Goal: Transaction & Acquisition: Purchase product/service

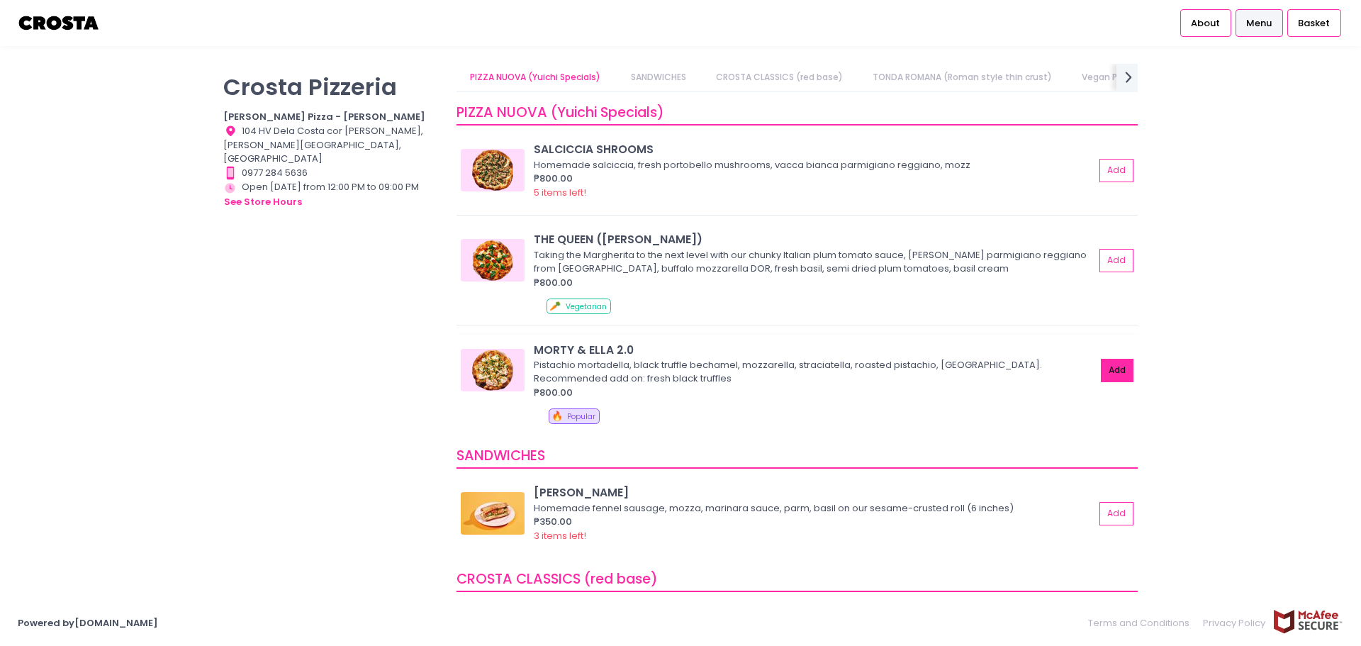
click at [1105, 372] on button "Add" at bounding box center [1117, 370] width 33 height 23
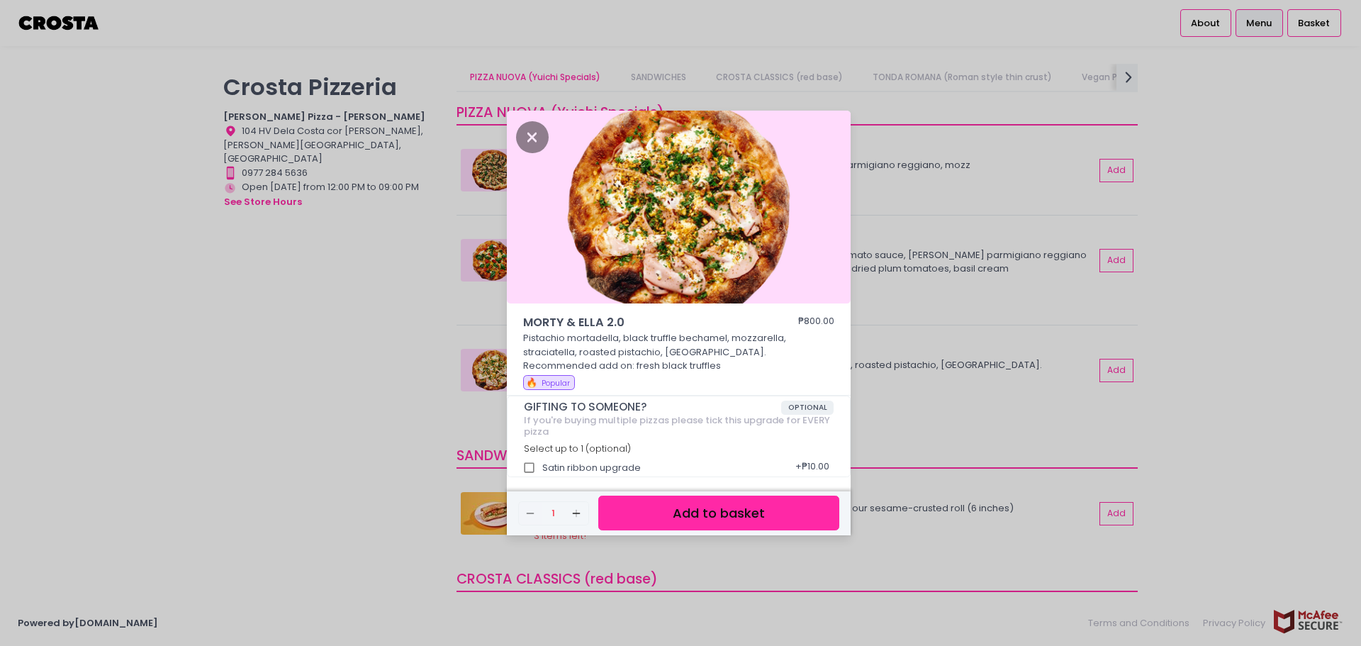
click at [744, 509] on button "Add to basket" at bounding box center [718, 513] width 241 height 35
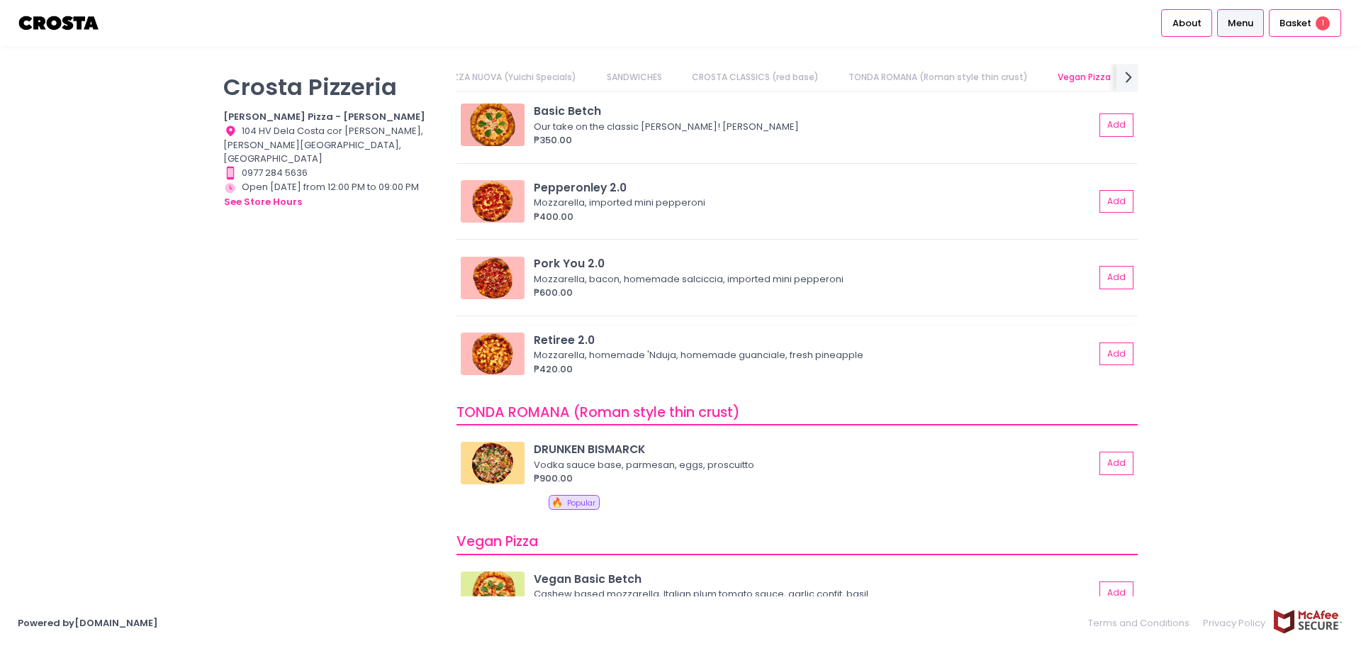
scroll to position [567, 0]
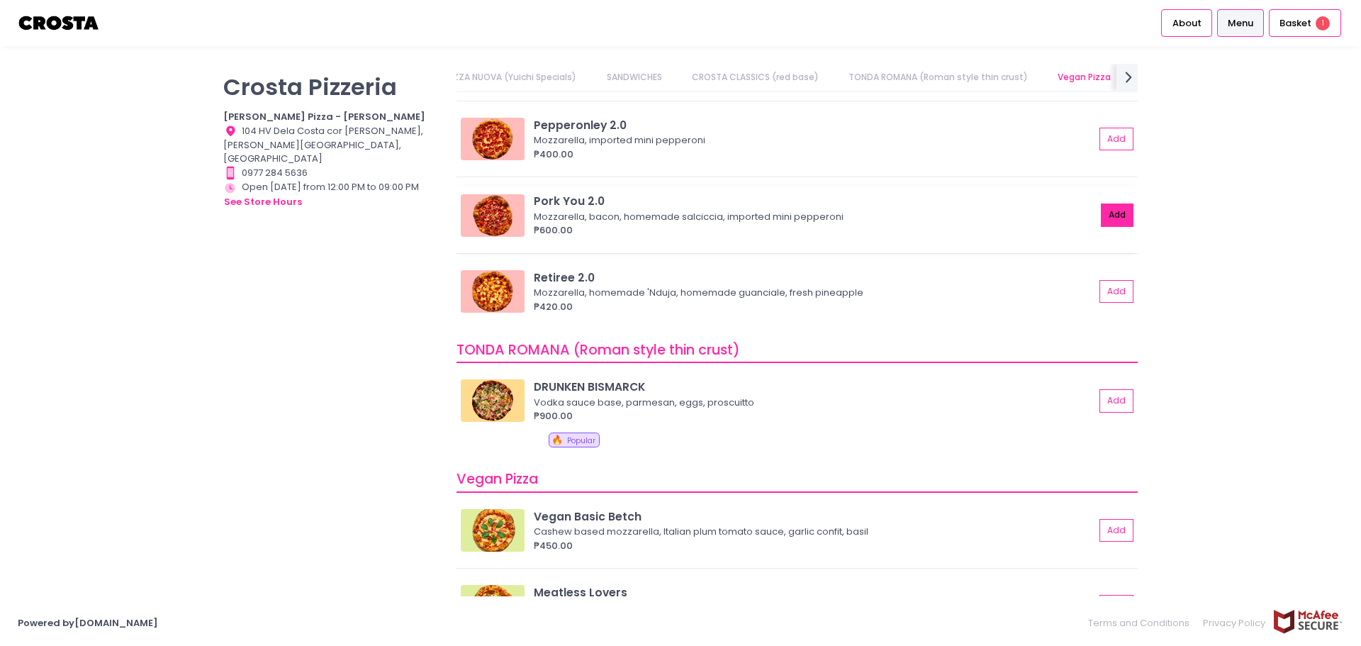
click at [1104, 207] on button "Add" at bounding box center [1117, 214] width 33 height 23
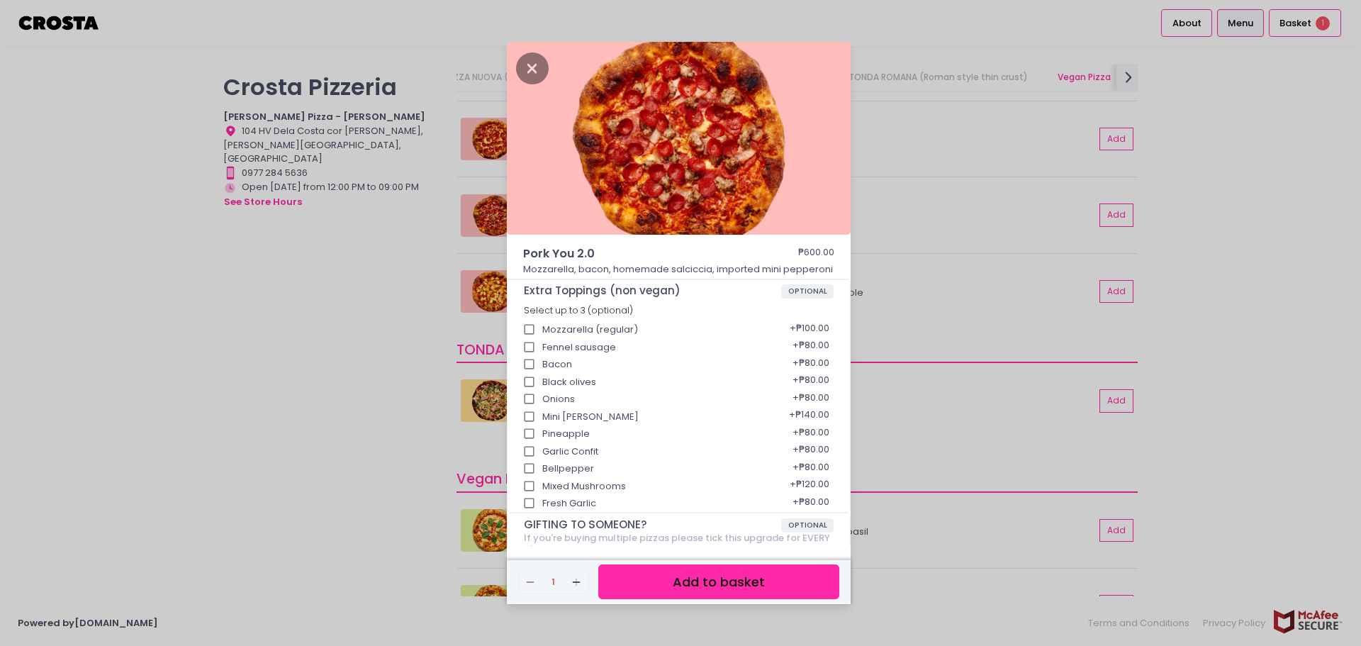
click at [703, 572] on button "Add to basket" at bounding box center [718, 581] width 241 height 35
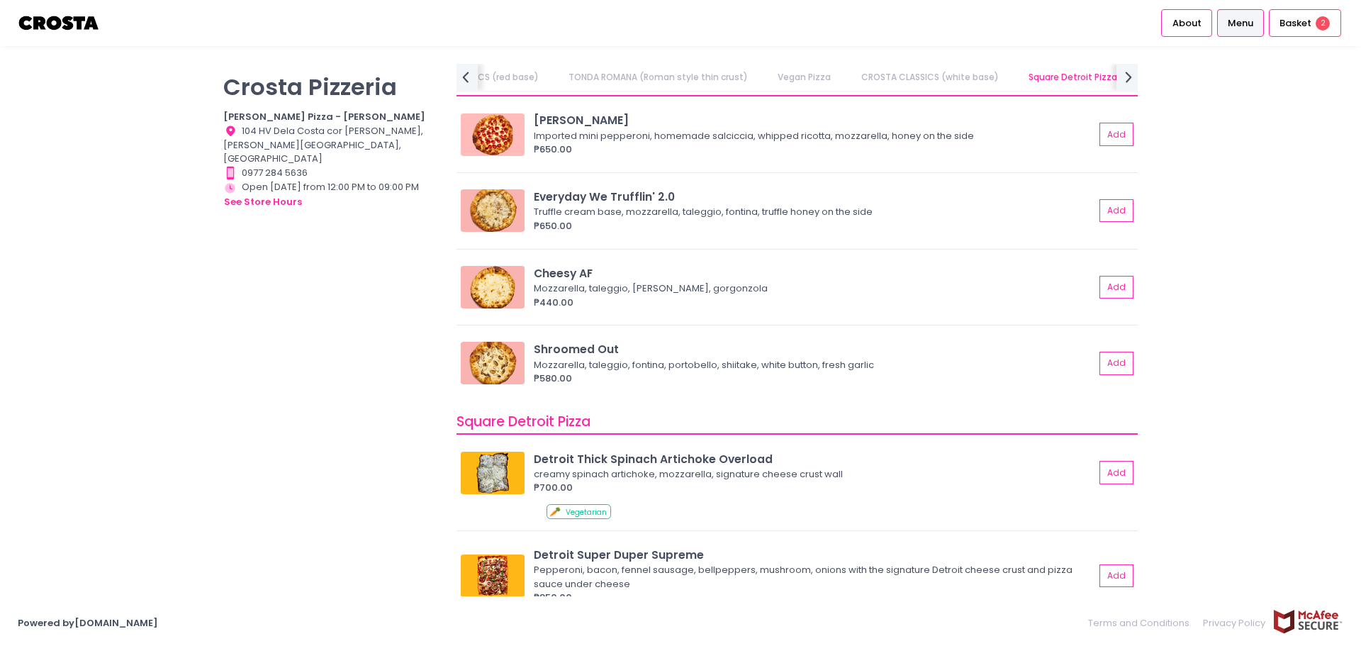
scroll to position [1276, 0]
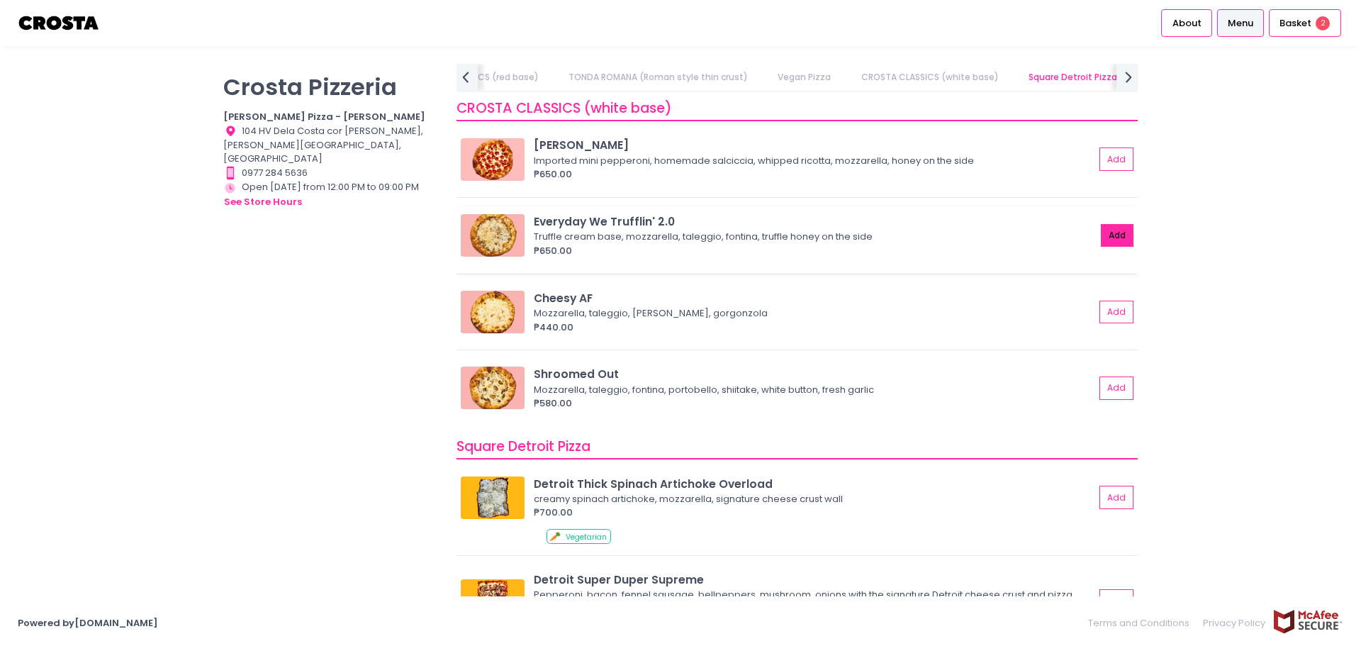
click at [1115, 237] on button "Add" at bounding box center [1117, 235] width 33 height 23
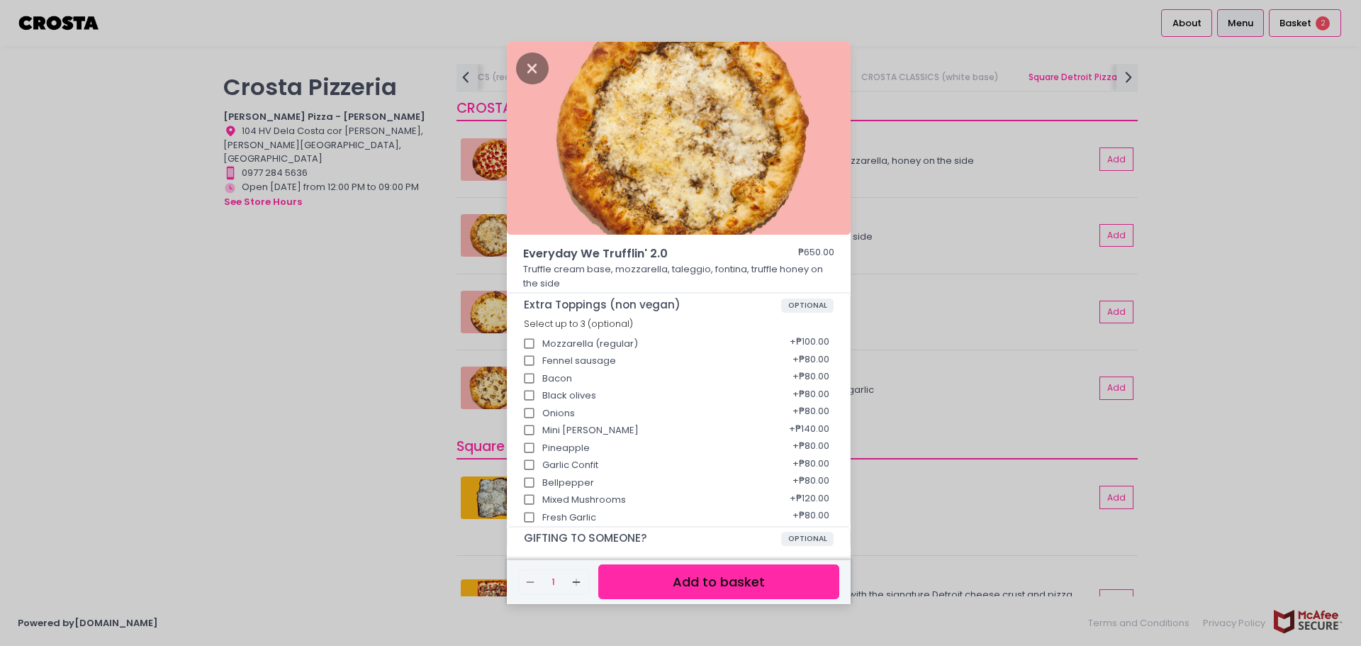
click at [755, 584] on button "Add to basket" at bounding box center [718, 581] width 241 height 35
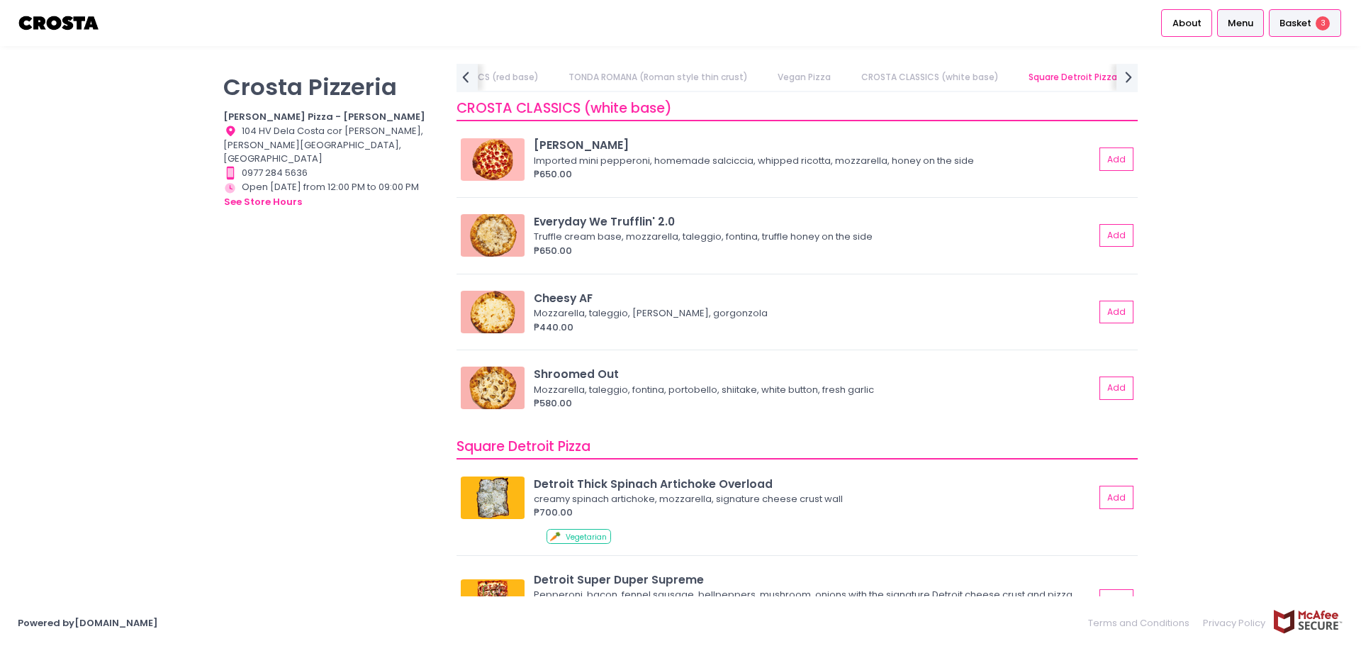
click at [1314, 25] on div "Basket 3" at bounding box center [1305, 23] width 72 height 28
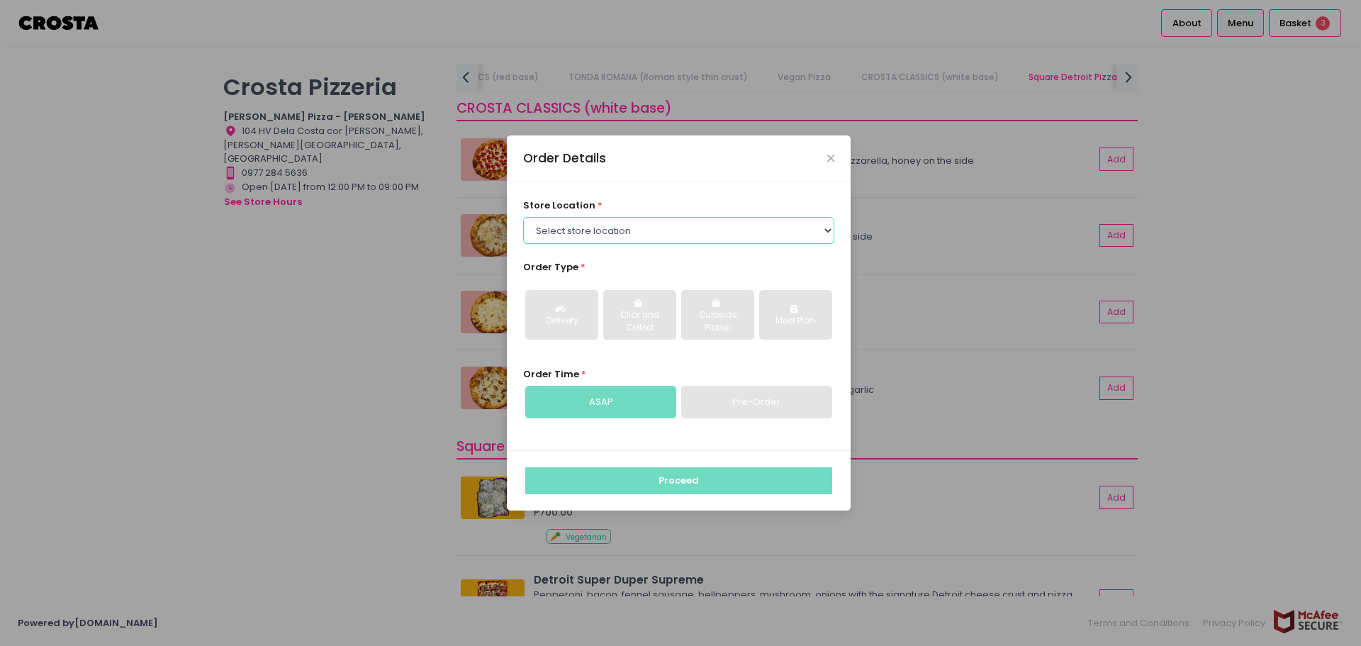
click at [681, 240] on select "Select store location Crosta Pizza - Salcedo Crosta Pizza - San Juan" at bounding box center [679, 230] width 312 height 27
select select "5fabb2e53664a8677beaeb89"
click at [523, 217] on select "Select store location Crosta Pizza - Salcedo Crosta Pizza - San Juan" at bounding box center [679, 230] width 312 height 27
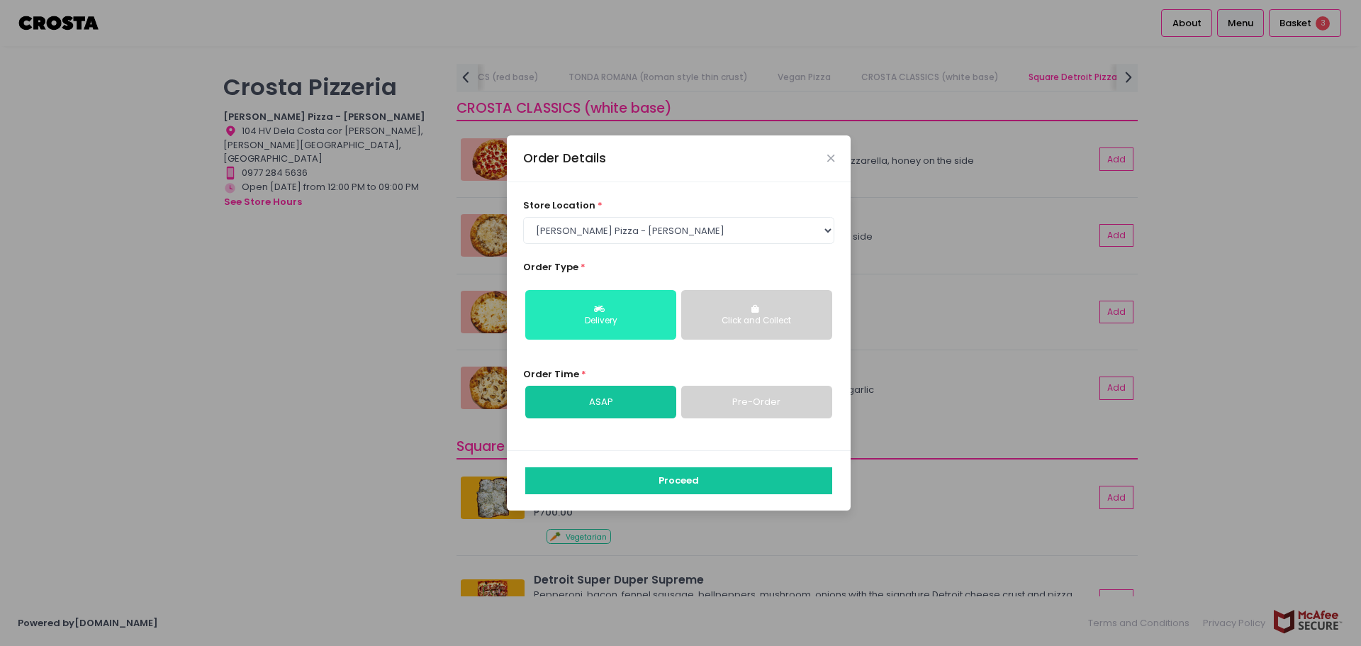
drag, startPoint x: 760, startPoint y: 330, endPoint x: 660, endPoint y: 326, distance: 100.0
click at [759, 330] on button "Click and Collect" at bounding box center [756, 315] width 151 height 50
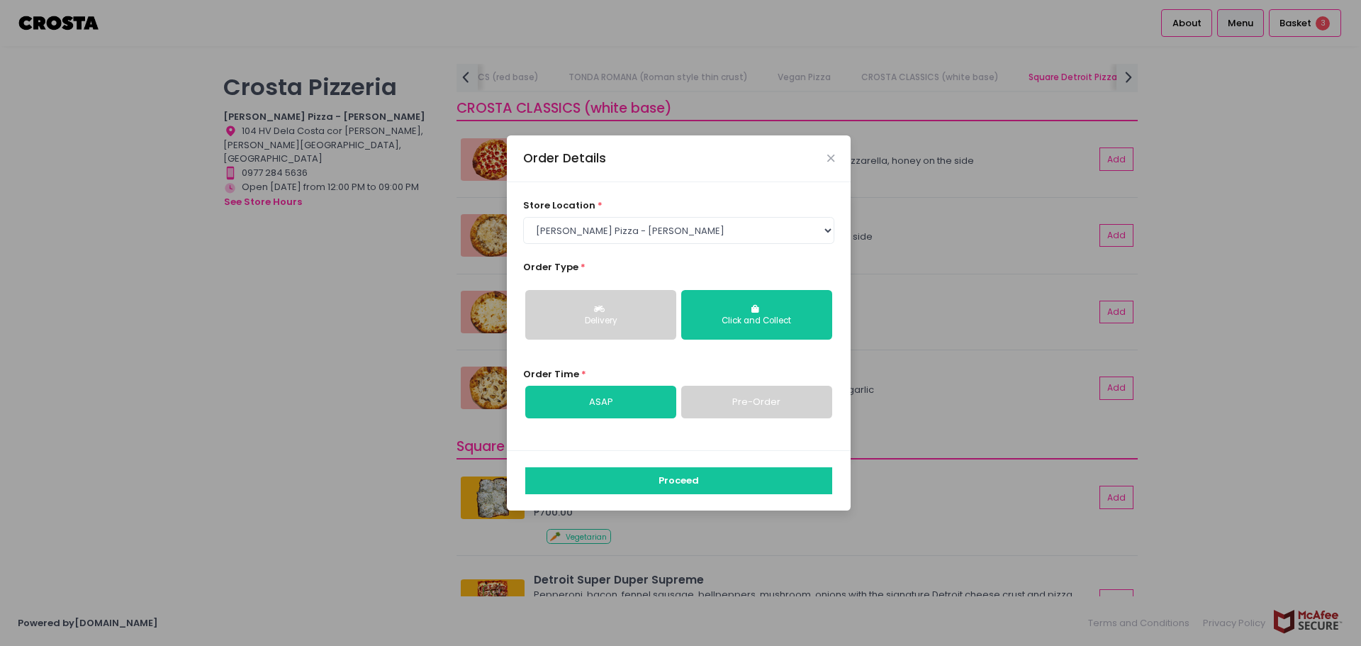
click at [597, 325] on div "Delivery" at bounding box center [600, 321] width 131 height 13
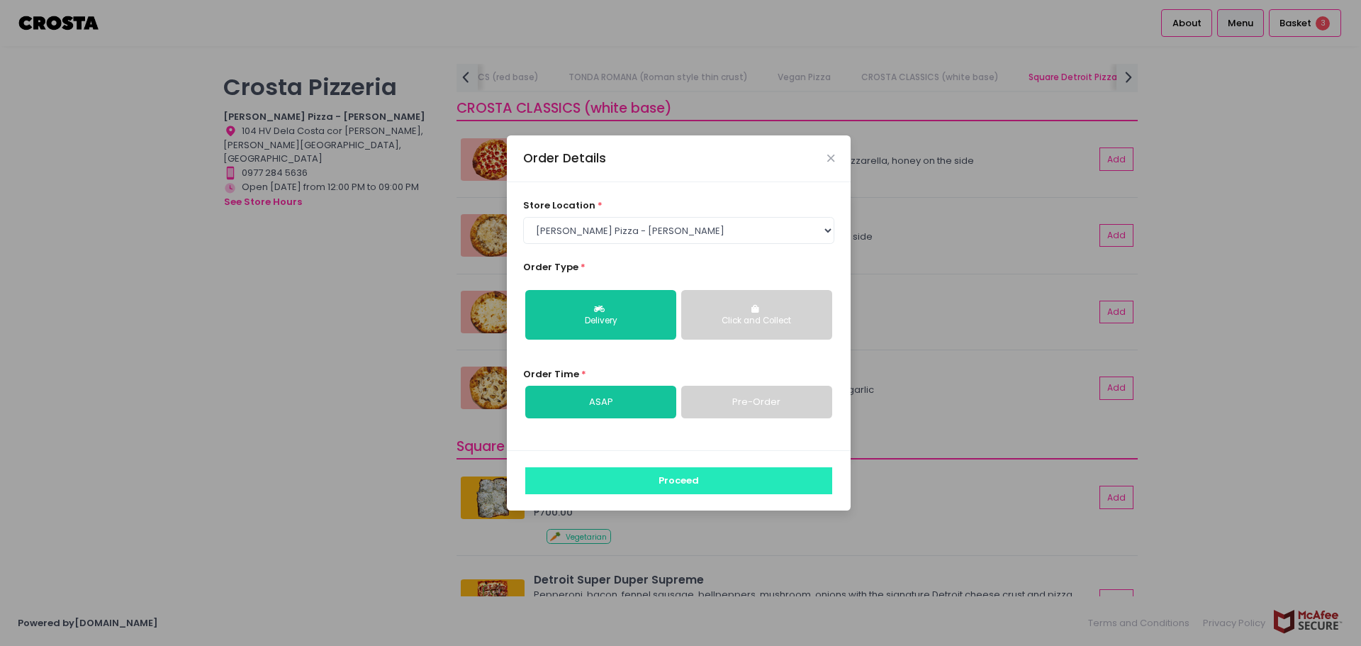
click at [673, 481] on button "Proceed" at bounding box center [678, 480] width 307 height 27
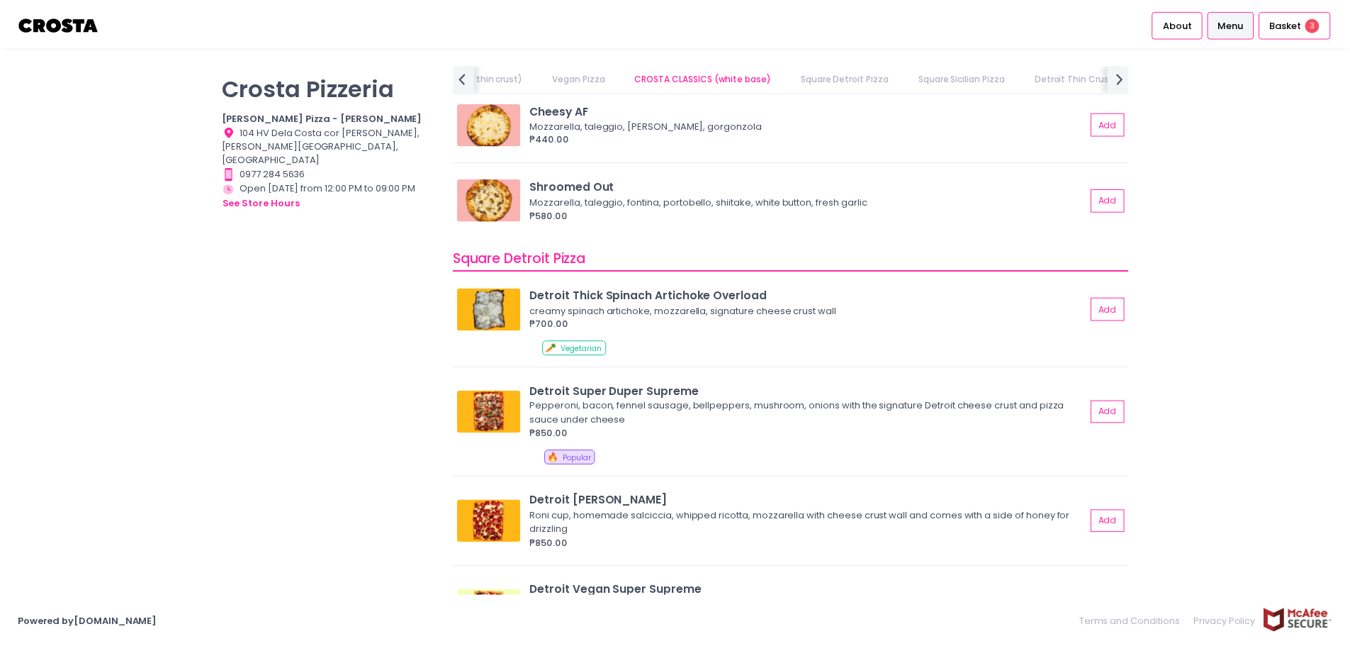
scroll to position [1347, 0]
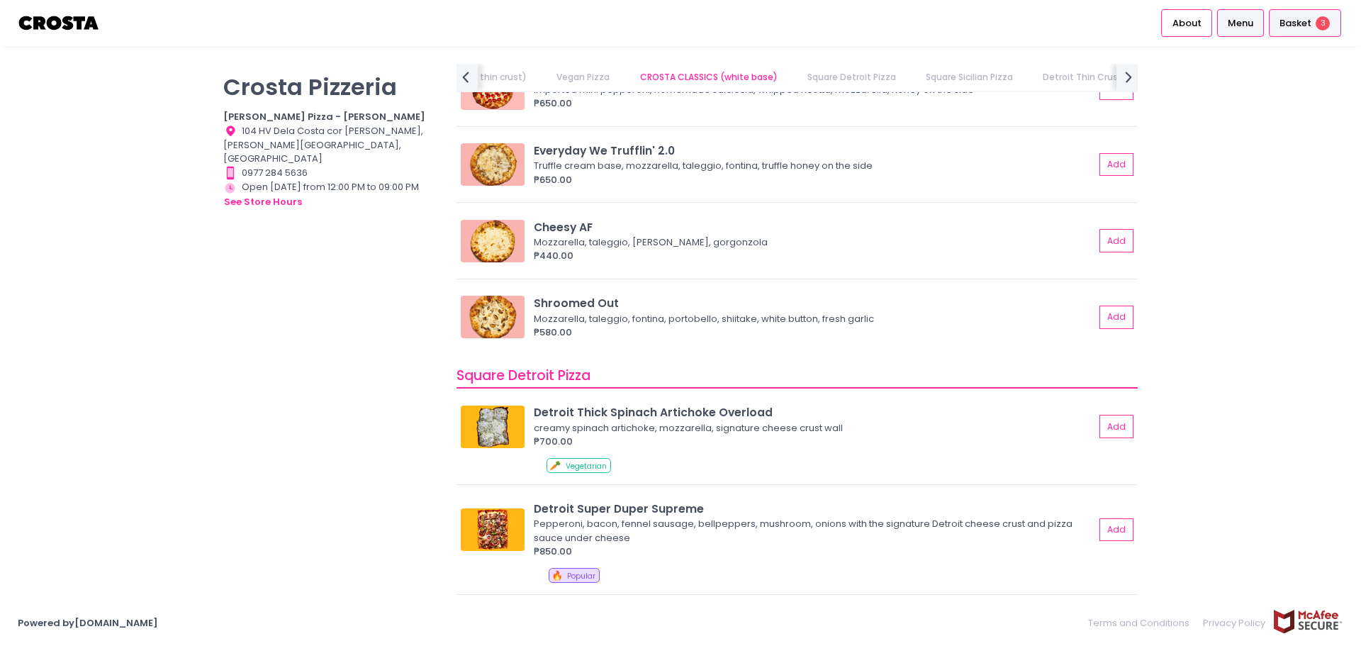
click at [1294, 22] on span "Basket" at bounding box center [1296, 23] width 32 height 14
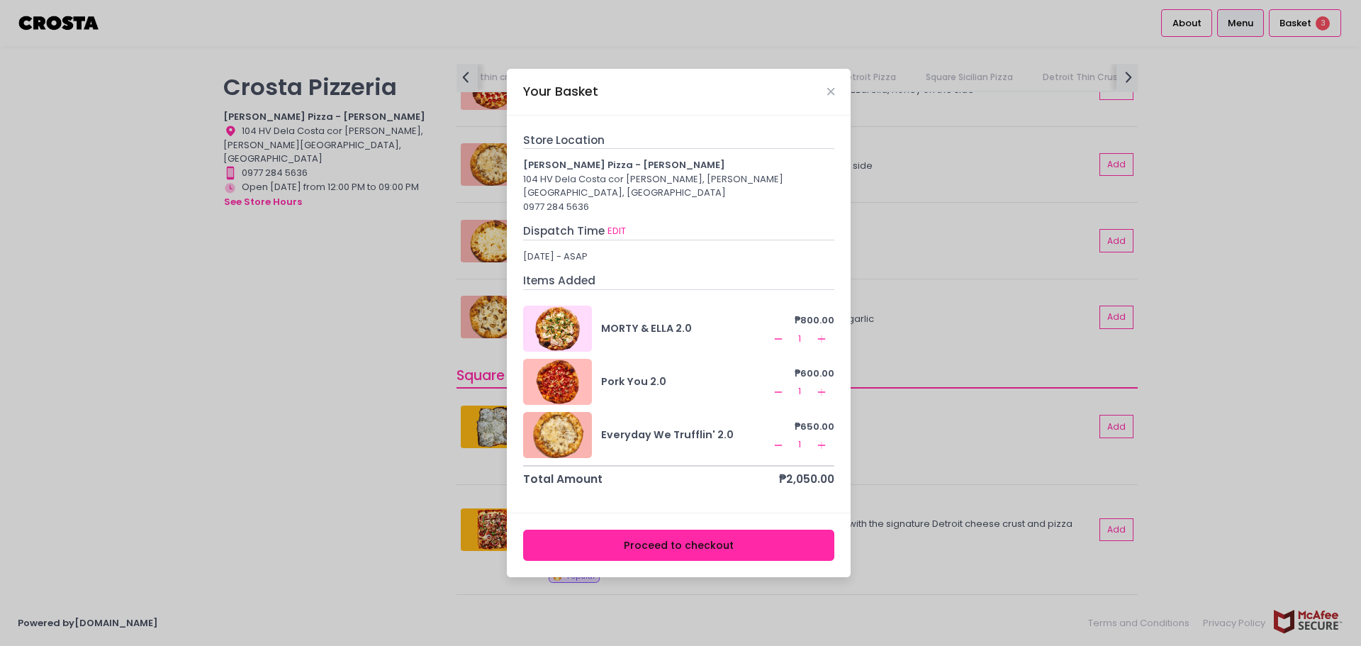
click at [742, 542] on button "Proceed to checkout" at bounding box center [679, 546] width 312 height 32
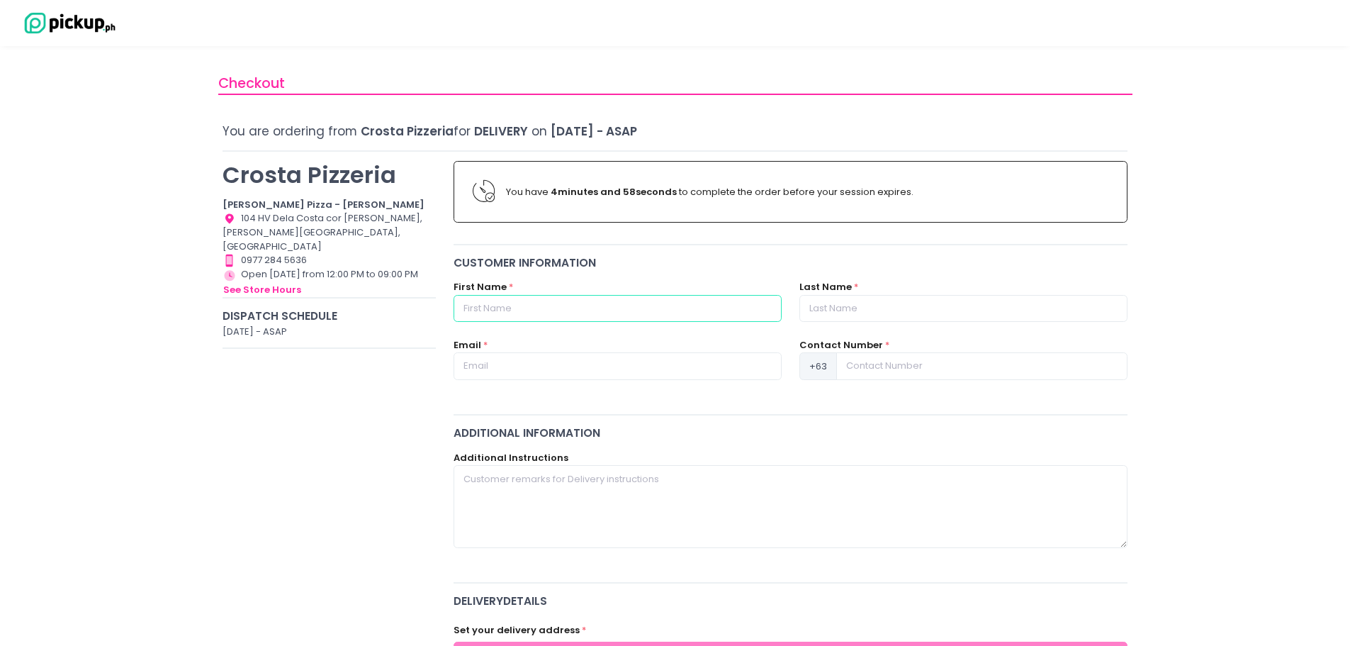
click at [644, 306] on input "text" at bounding box center [618, 308] width 328 height 27
type input "Mico"
type input "Aquino"
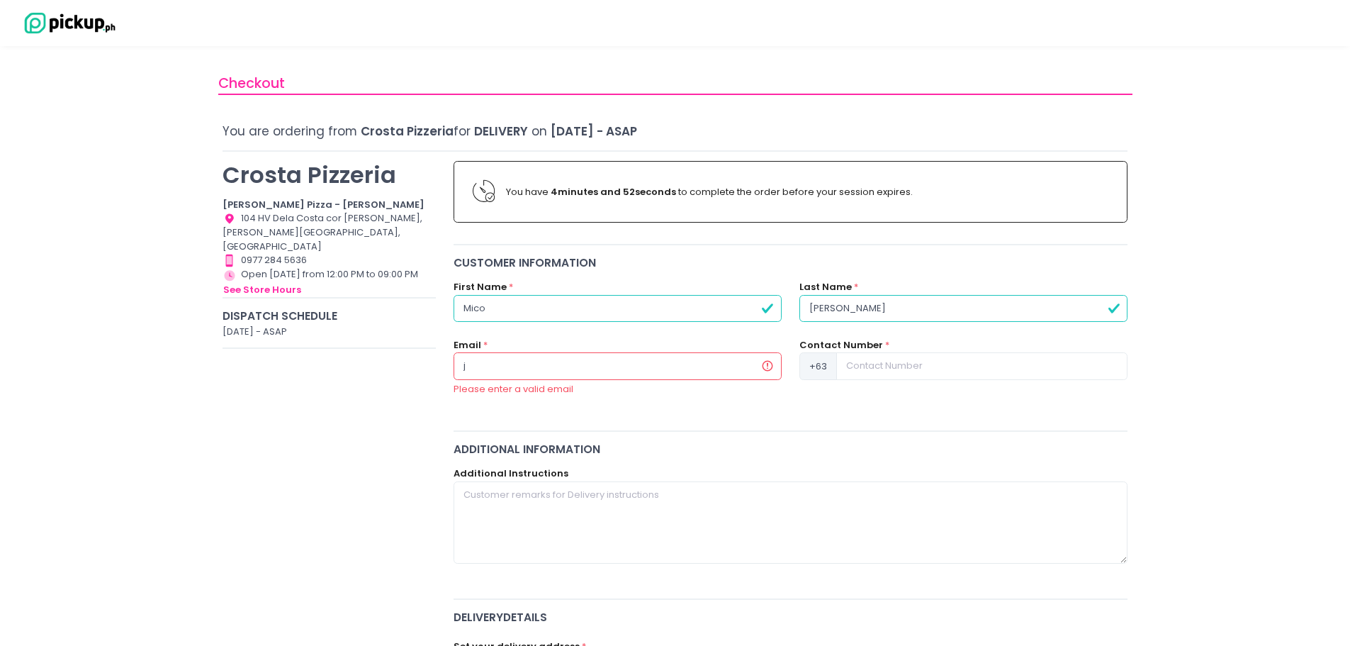
type input "jmsa_mics88@yahoo.com"
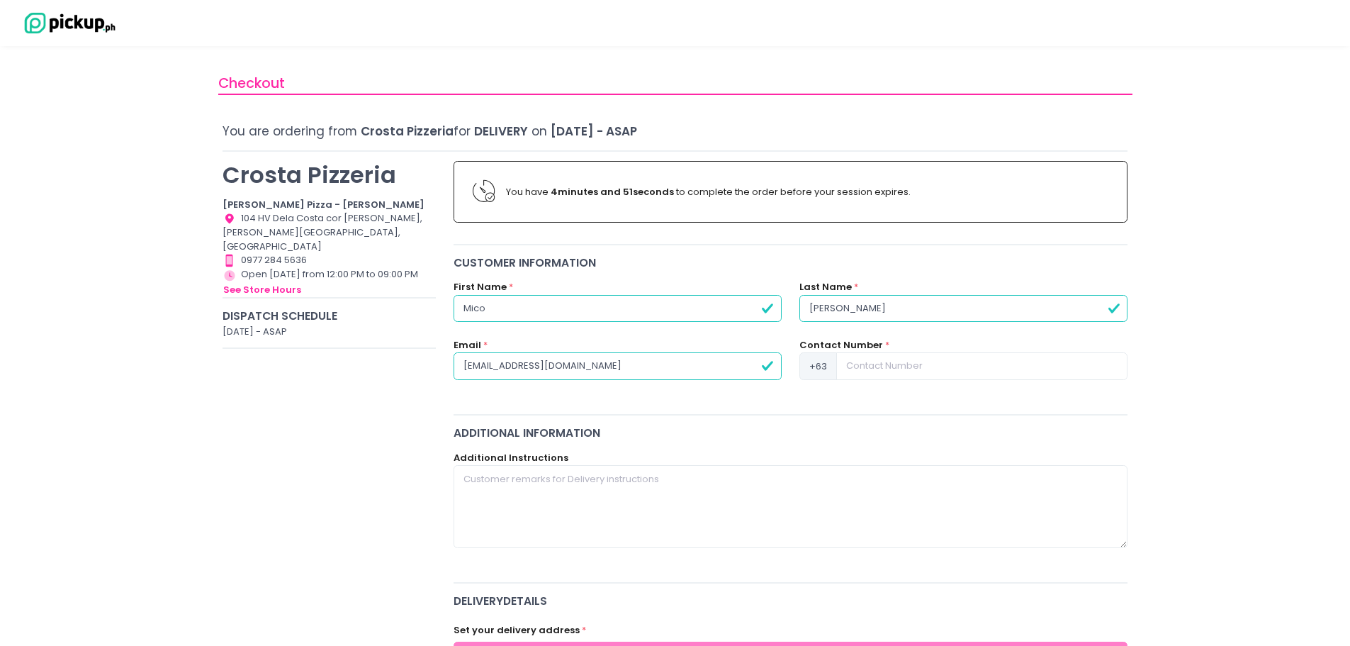
click at [888, 352] on div "Contact Number * +63" at bounding box center [964, 359] width 328 height 42
click at [893, 360] on input at bounding box center [981, 365] width 291 height 27
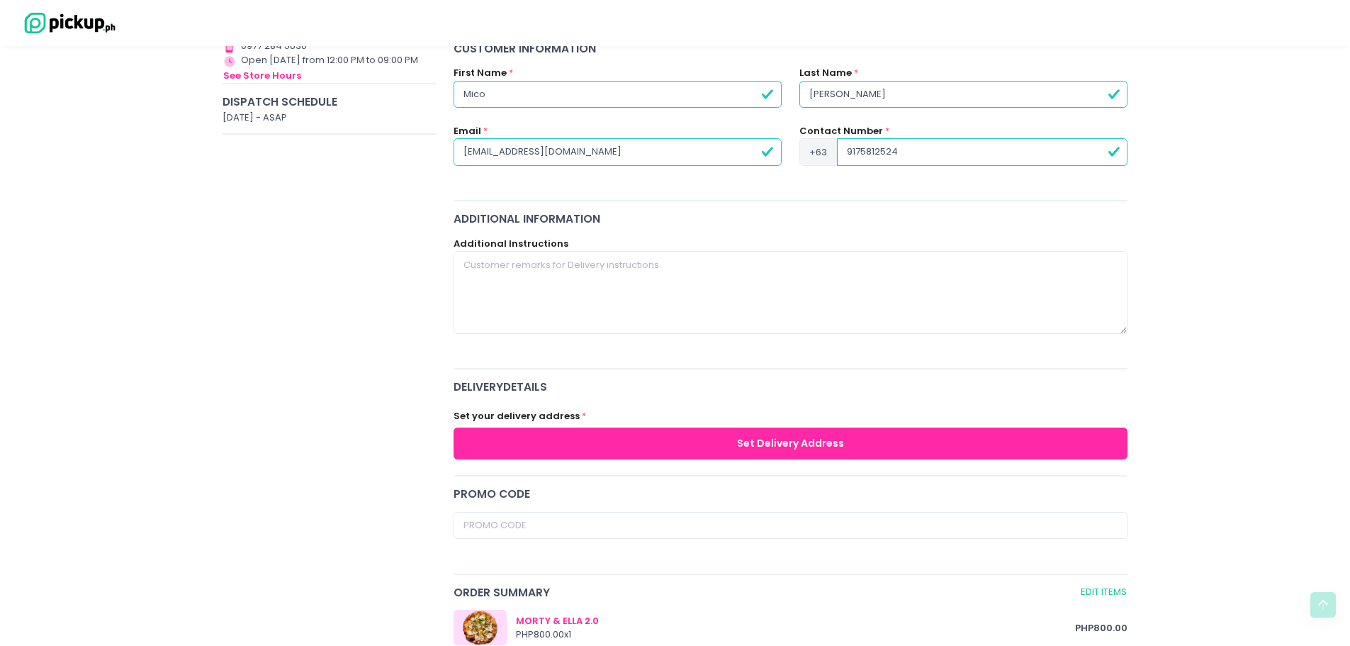
scroll to position [284, 0]
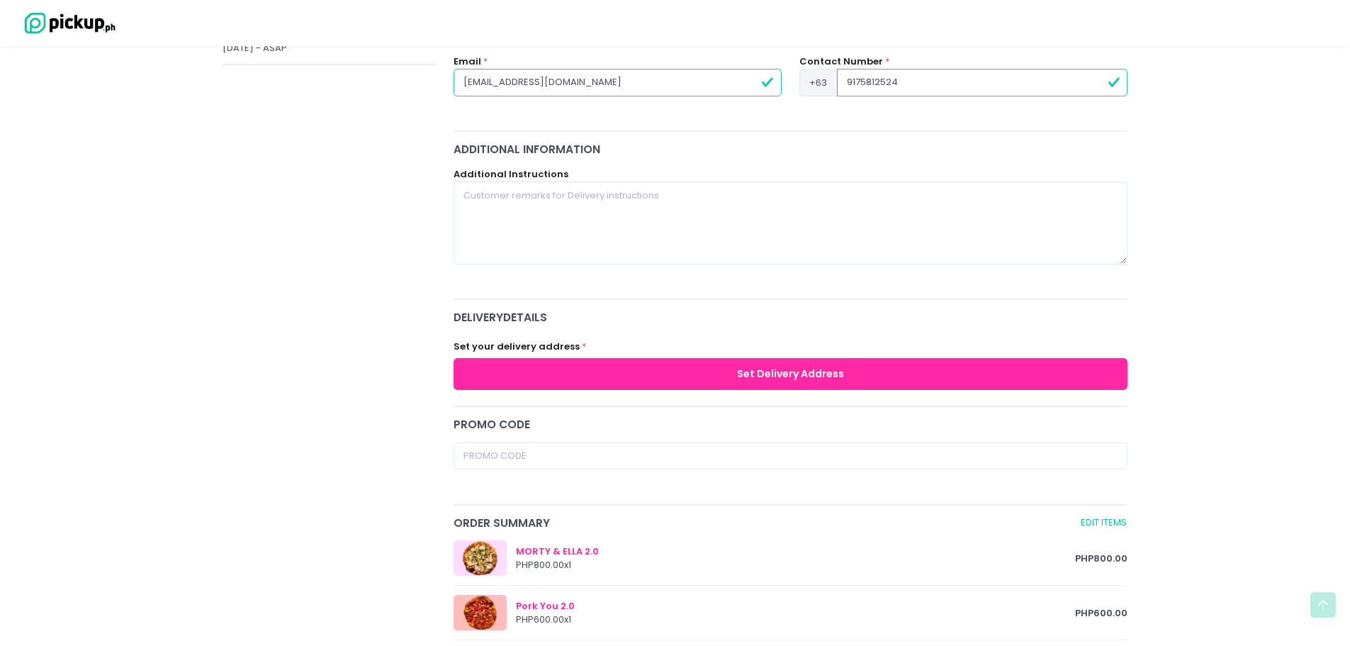
type input "9175812524"
click at [704, 374] on button "Set Delivery Address" at bounding box center [791, 374] width 675 height 32
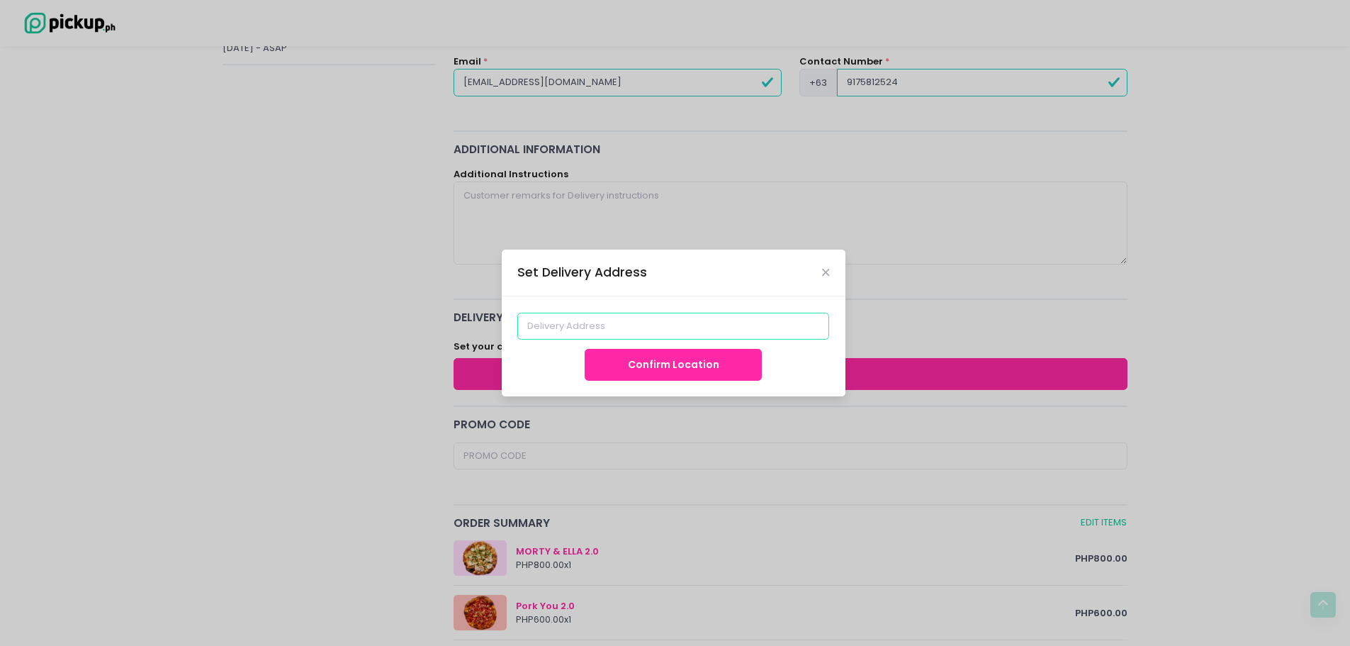
drag, startPoint x: 679, startPoint y: 330, endPoint x: 695, endPoint y: 334, distance: 16.0
click at [679, 330] on input at bounding box center [673, 326] width 312 height 27
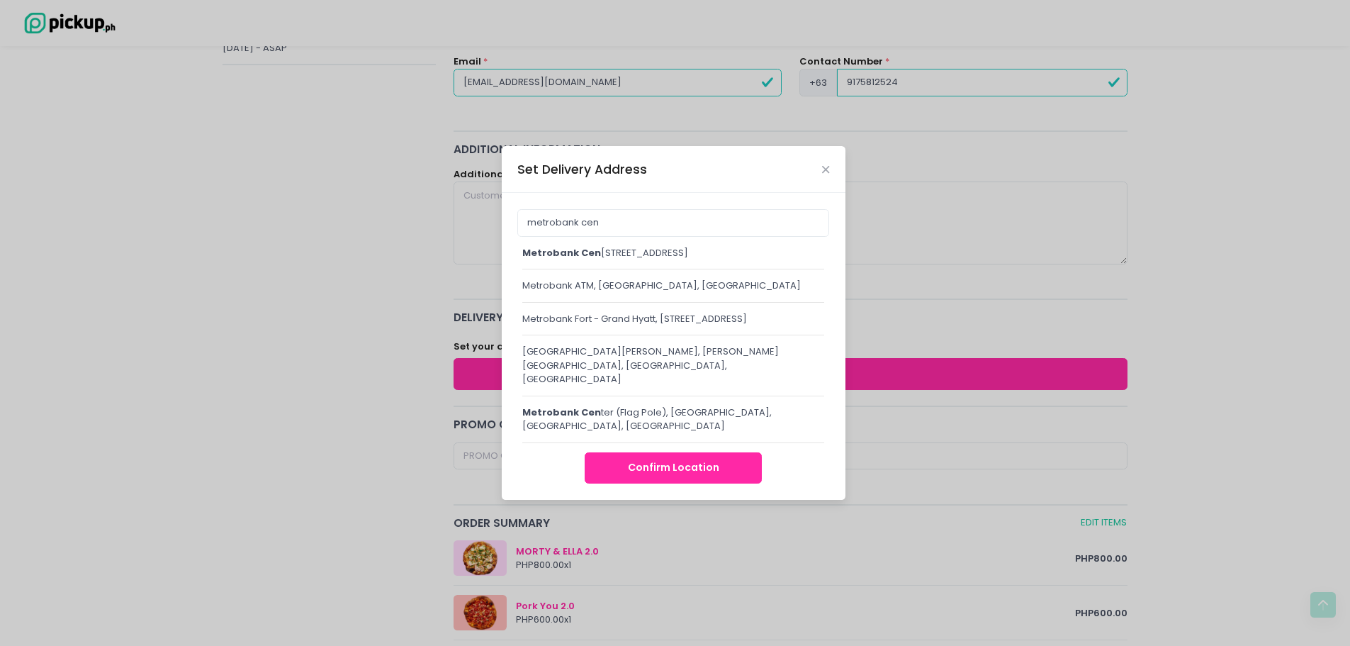
click at [667, 247] on div "metrobank cen ter BGC, 35th Street, Makati City, Metro Manila, Philippines" at bounding box center [673, 253] width 303 height 14
type input "Metrobank Center BGC, 35th Street, Makati City, Metro Manila, Philippines"
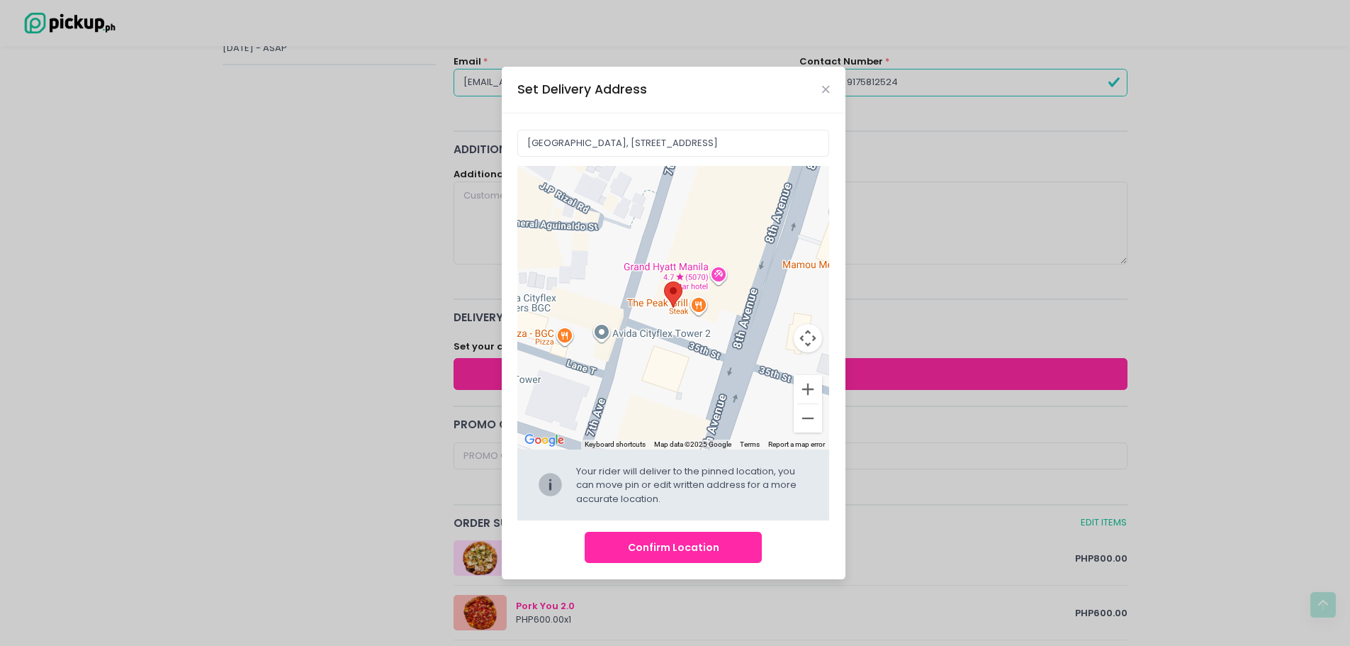
click at [747, 554] on button "Confirm Location" at bounding box center [673, 548] width 177 height 32
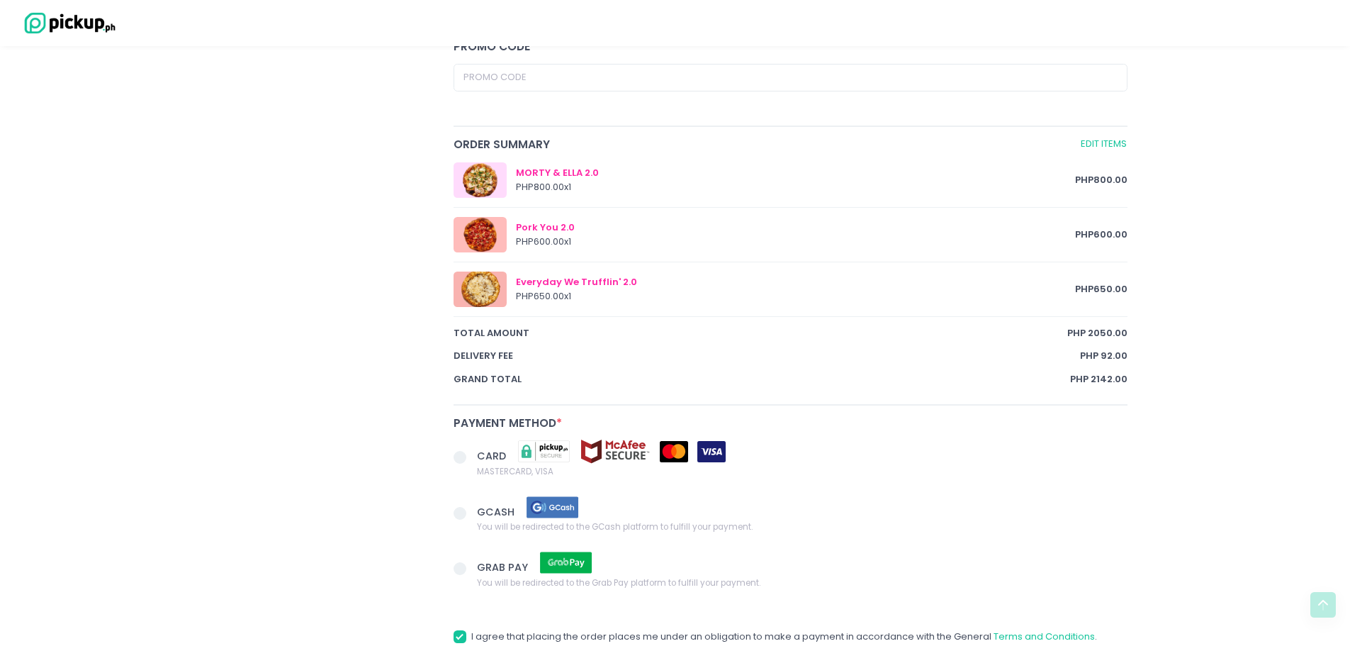
scroll to position [780, 0]
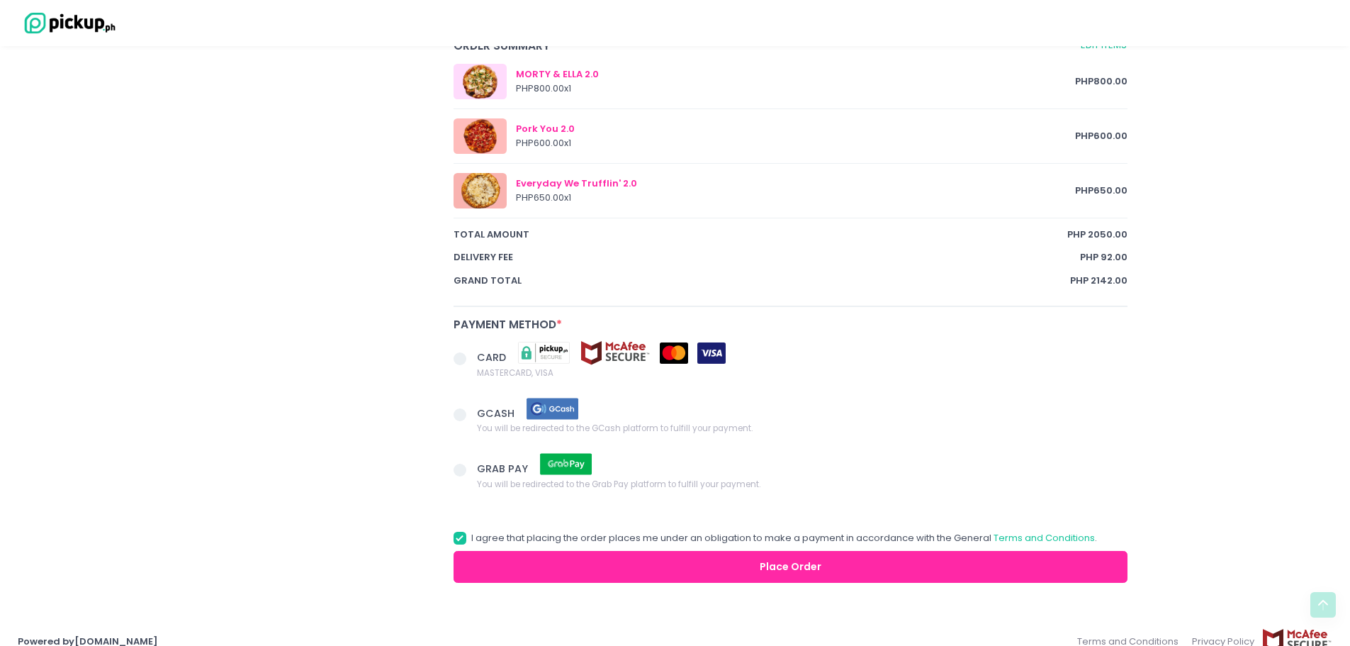
click at [465, 357] on span at bounding box center [460, 358] width 13 height 13
click at [471, 357] on input "CARD MASTERCARD, VISA" at bounding box center [475, 356] width 9 height 9
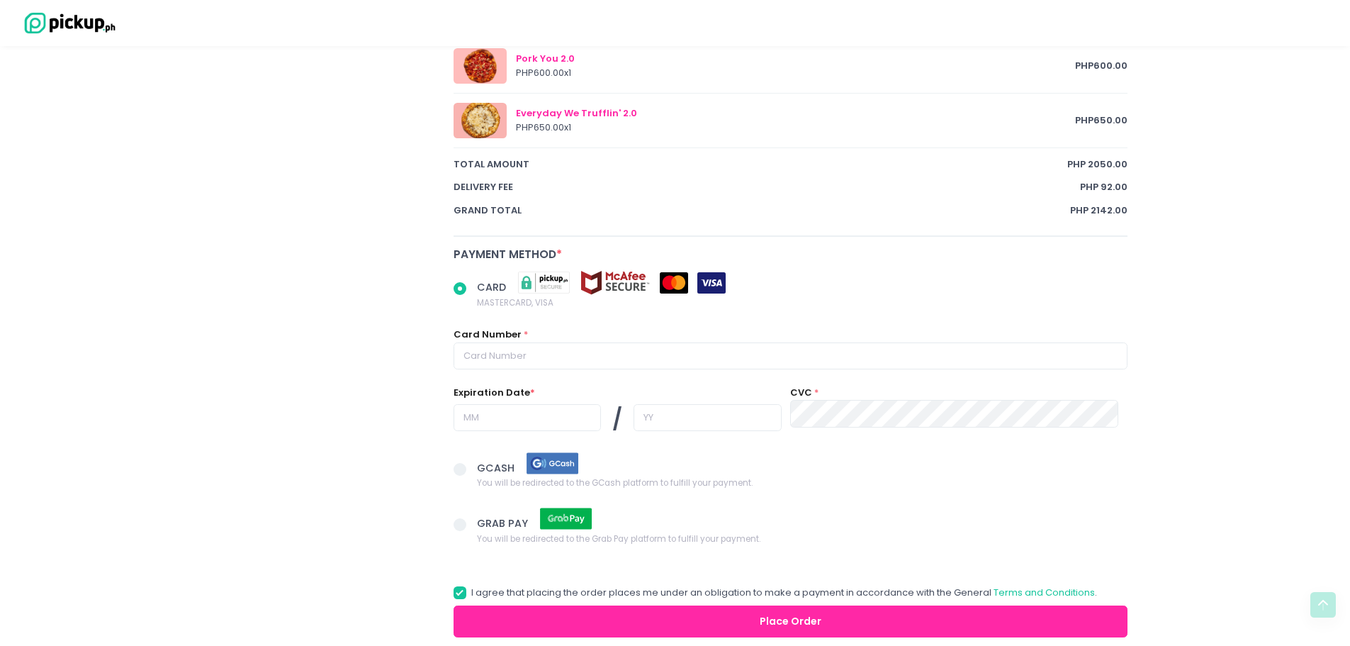
scroll to position [851, 0]
click at [546, 360] on input "text" at bounding box center [791, 355] width 675 height 27
radio input "true"
type input "4"
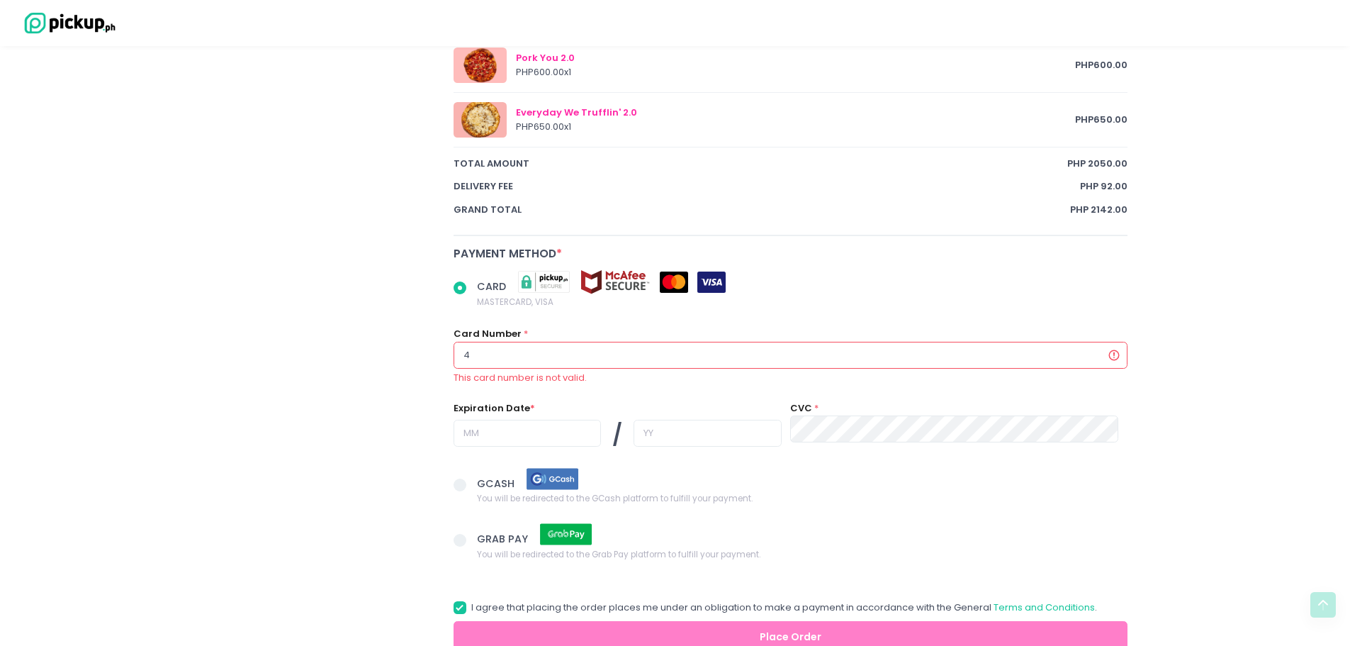
radio input "true"
type input "46"
radio input "true"
type input "462"
radio input "true"
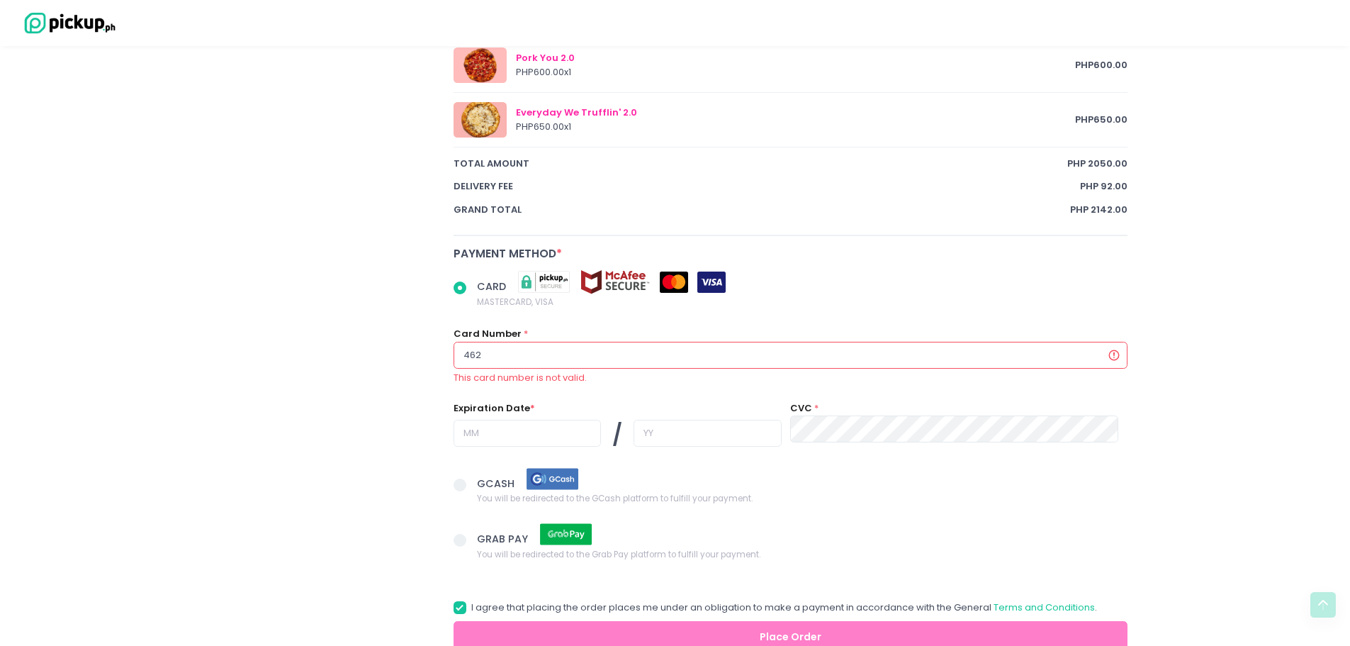
type input "4622"
radio input "true"
type input "46226"
radio input "true"
type input "462267"
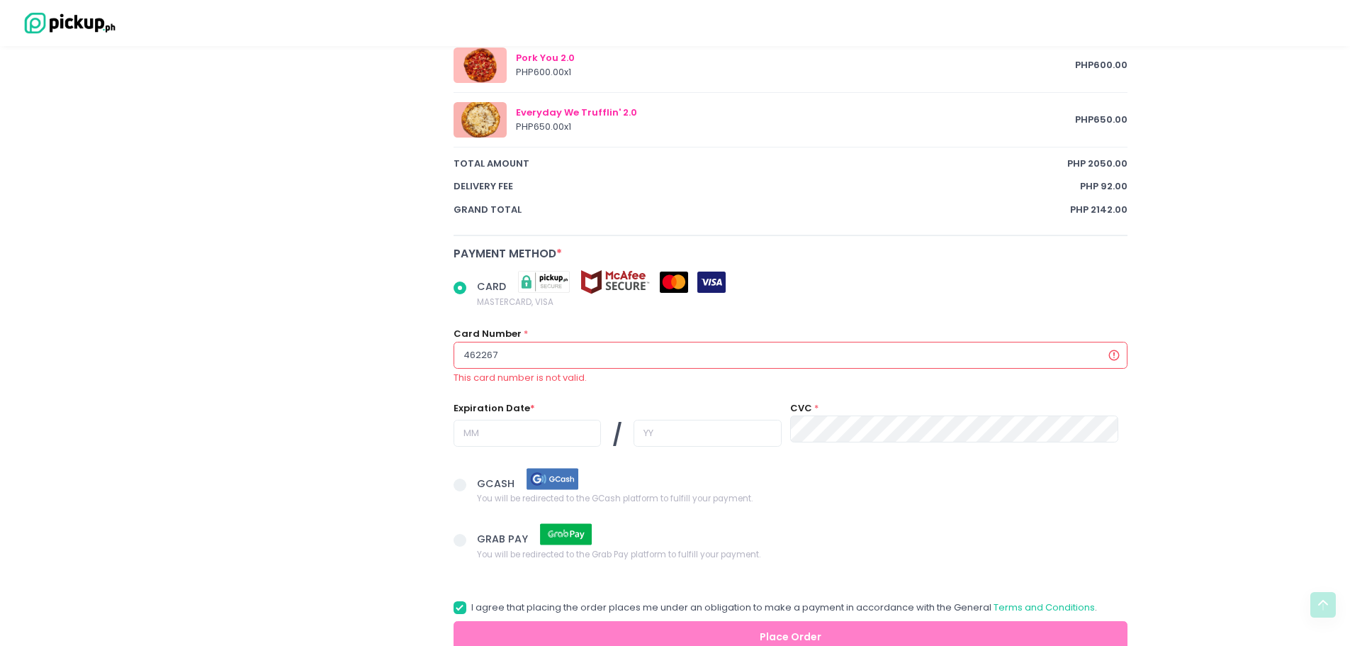
radio input "true"
type input "4622671"
radio input "true"
type input "46226711"
radio input "true"
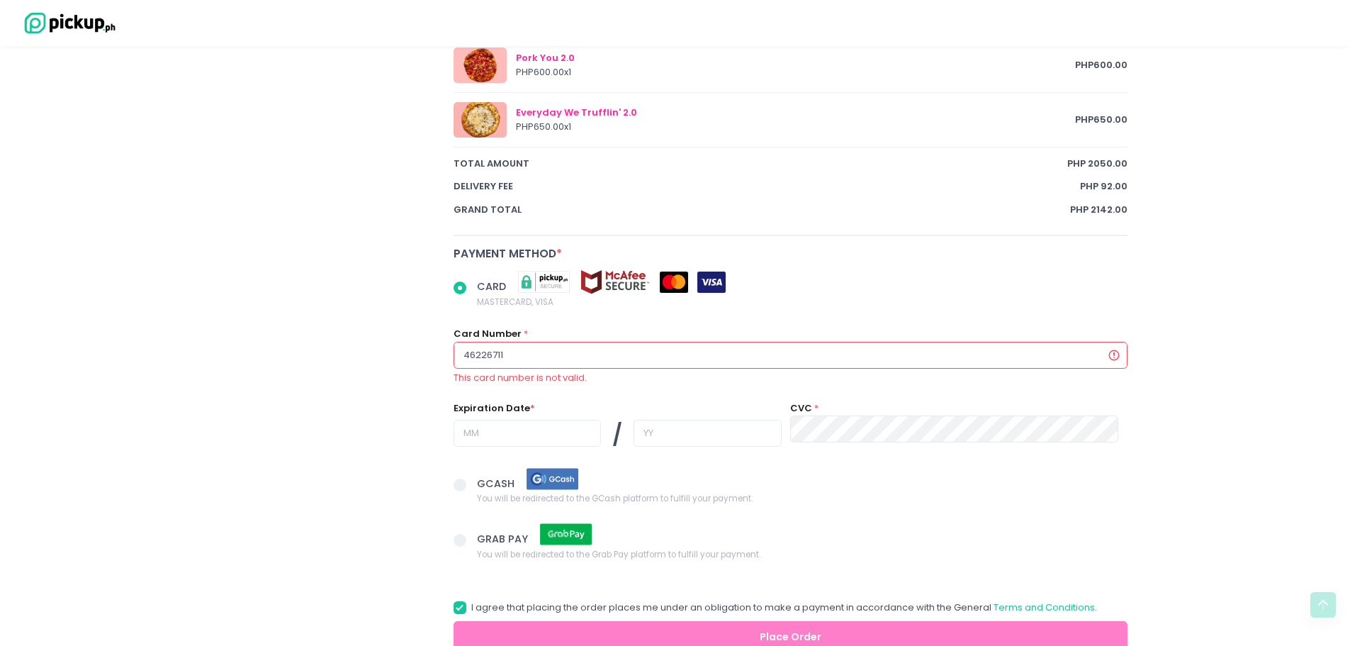
type input "462267111"
radio input "true"
type input "4622671118"
radio input "true"
type input "46226711186"
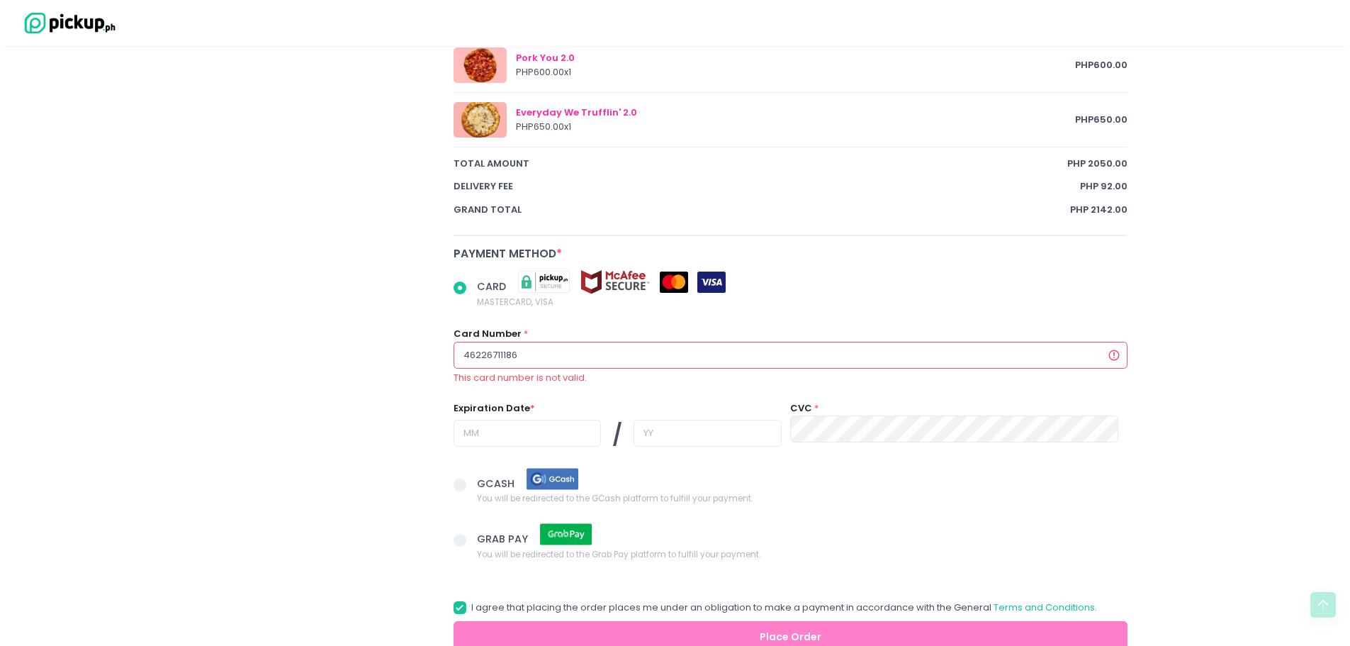
radio input "true"
type input "462267111869"
radio input "true"
type input "4622671118692"
radio input "true"
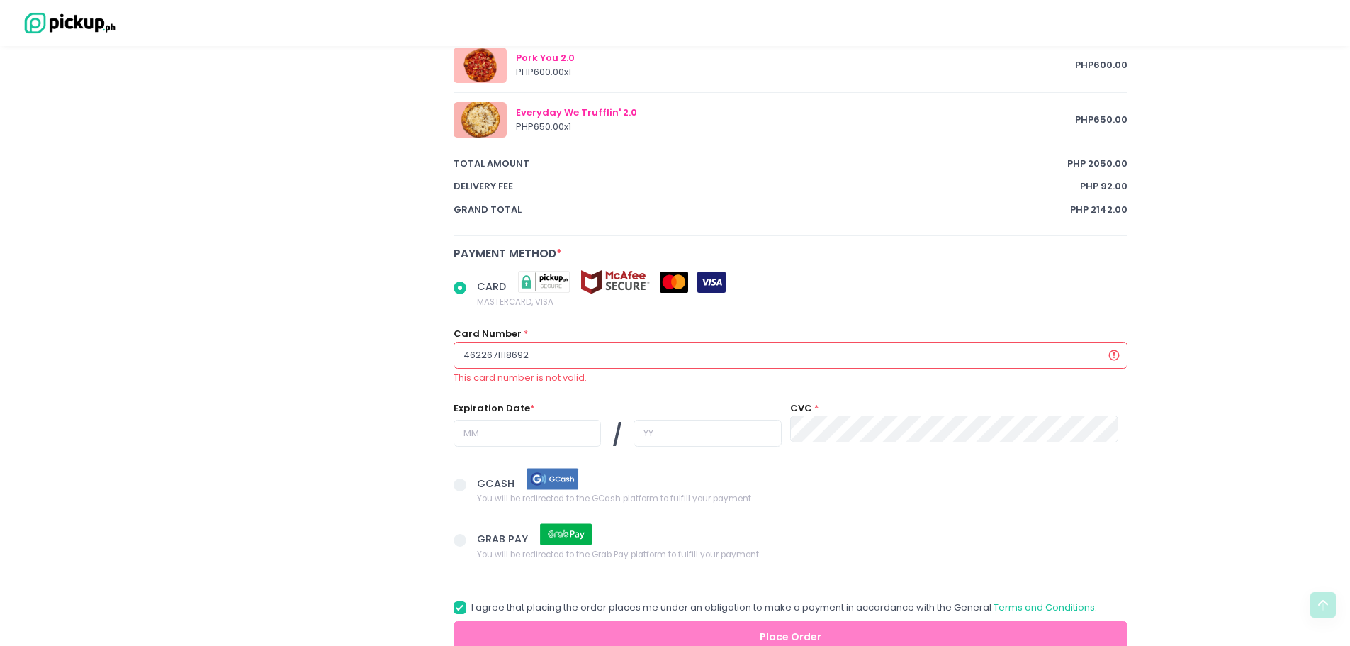
type input "46226711186927"
radio input "true"
type input "462267111869272"
radio input "true"
type input "46226711186927"
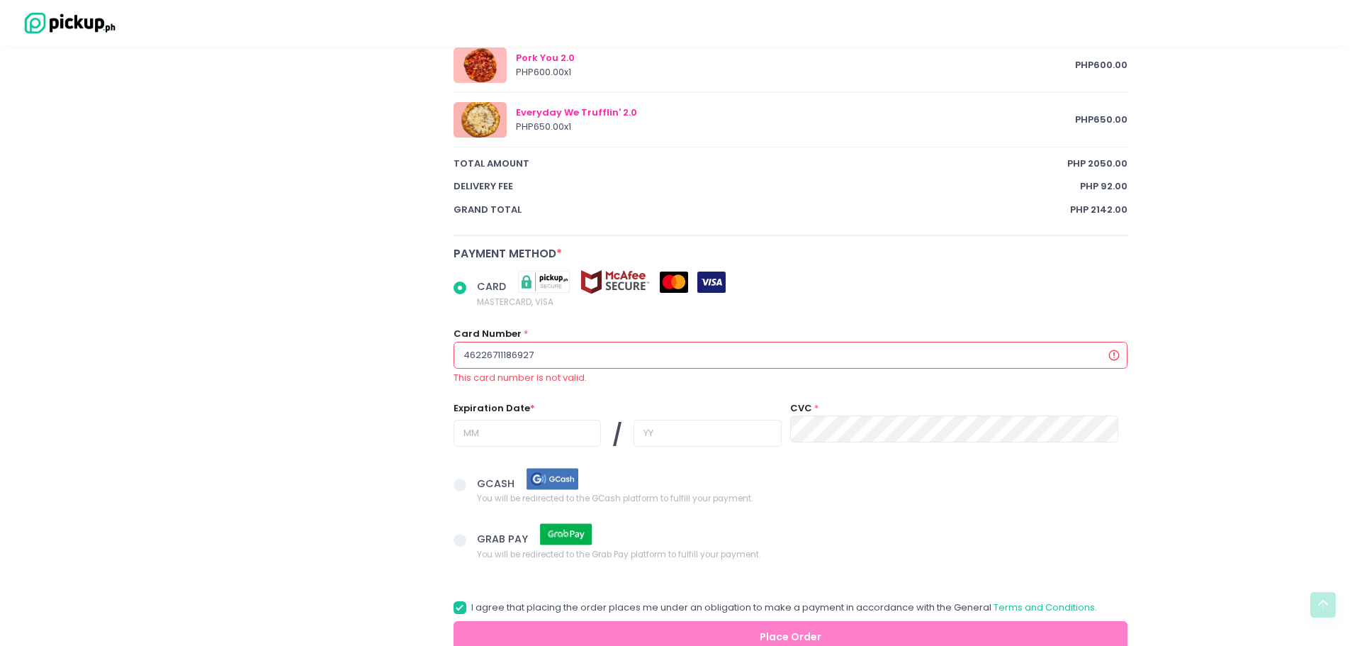
radio input "true"
type input "4622671118692"
radio input "true"
type input "462267111869"
radio input "true"
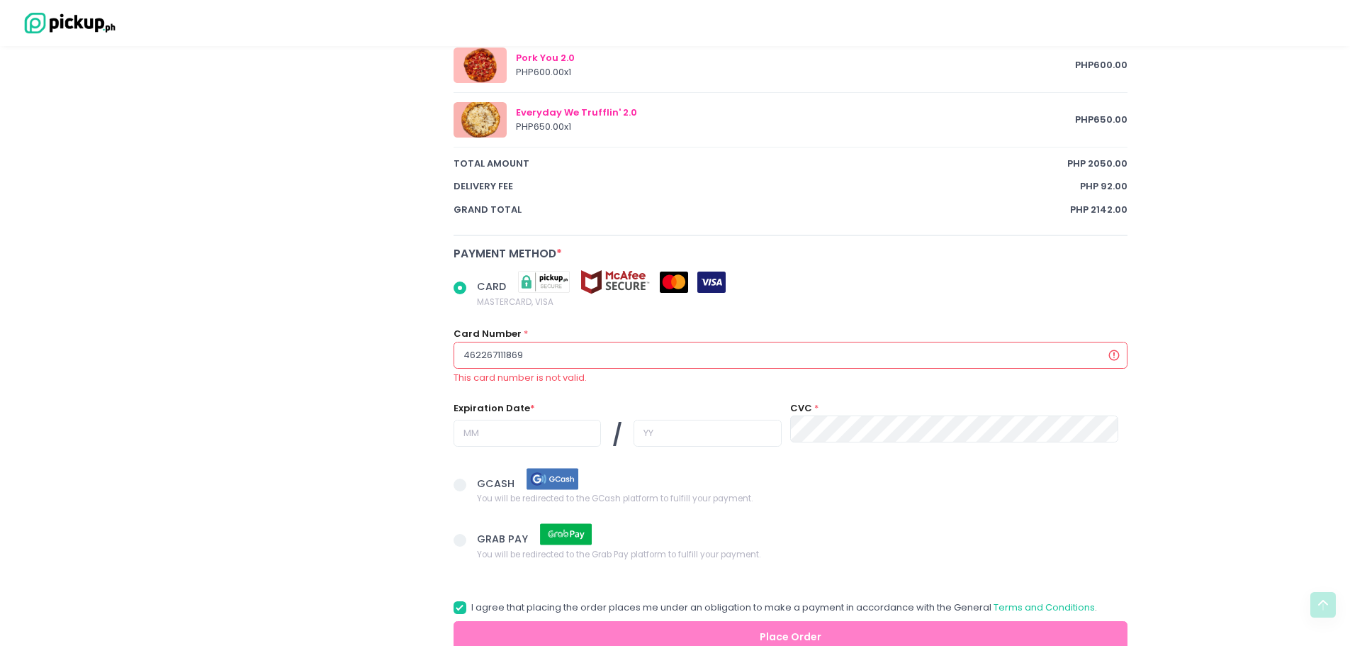
type input "46226711186"
radio input "true"
type input "4622671118"
radio input "true"
type input "462267111"
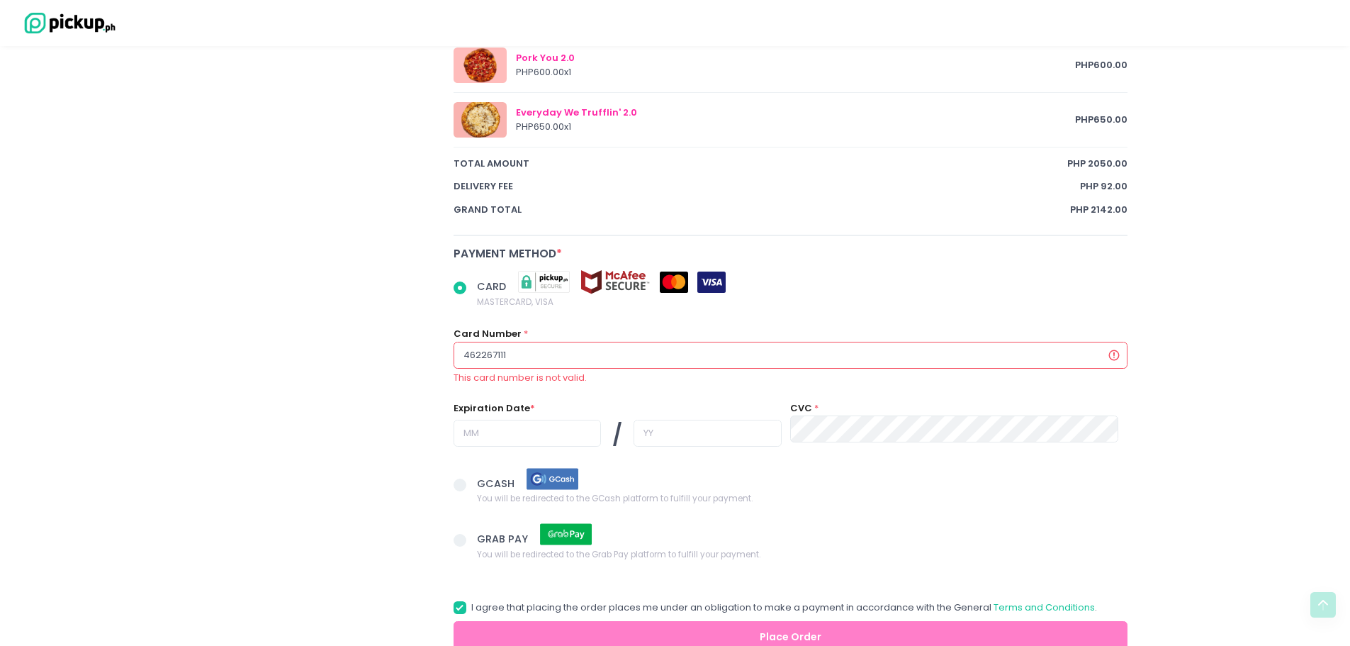
radio input "true"
type input "46226711"
radio input "true"
type input "4622671"
radio input "true"
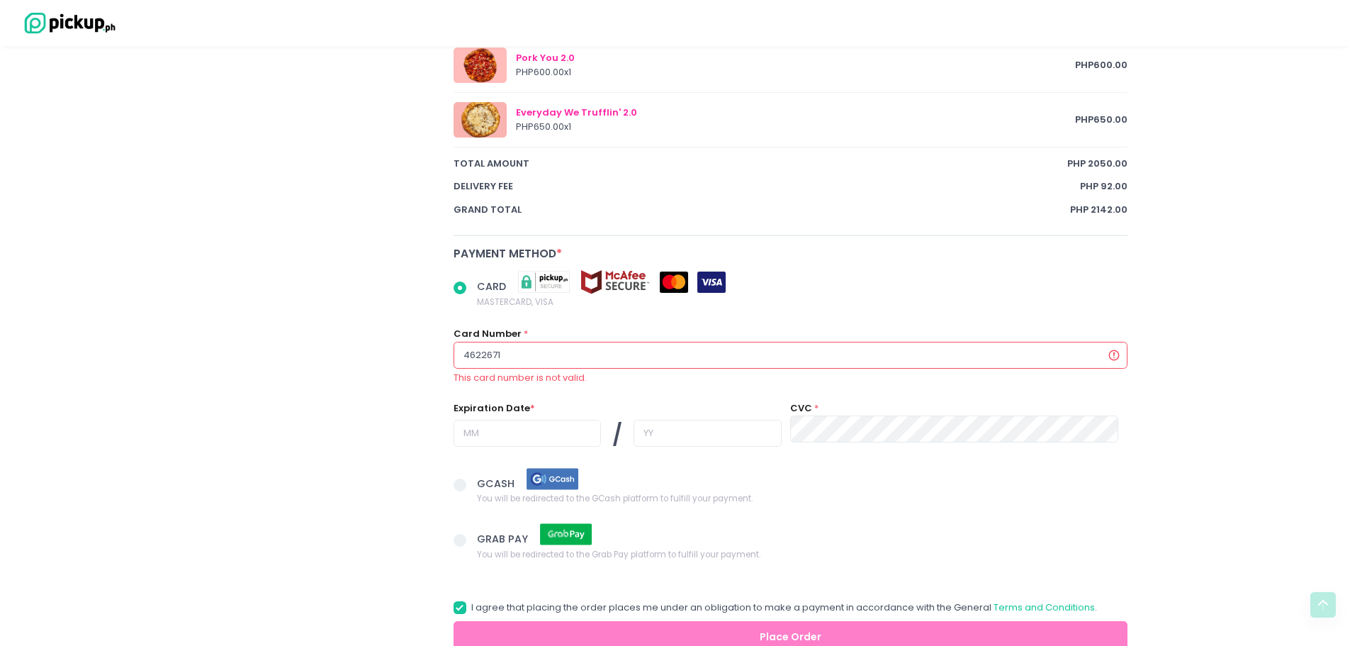
type input "462267"
radio input "true"
type input "46226"
radio input "true"
type input "4622"
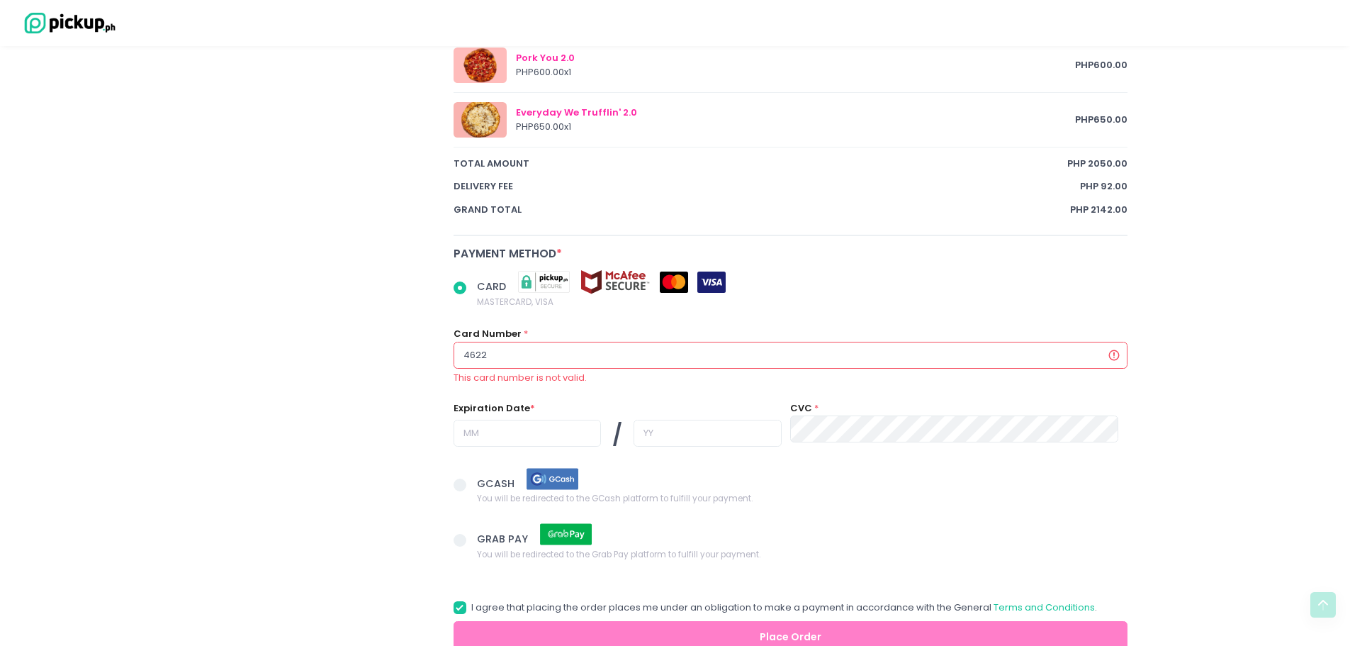
radio input "true"
type input "462"
radio input "true"
type input "46"
radio input "true"
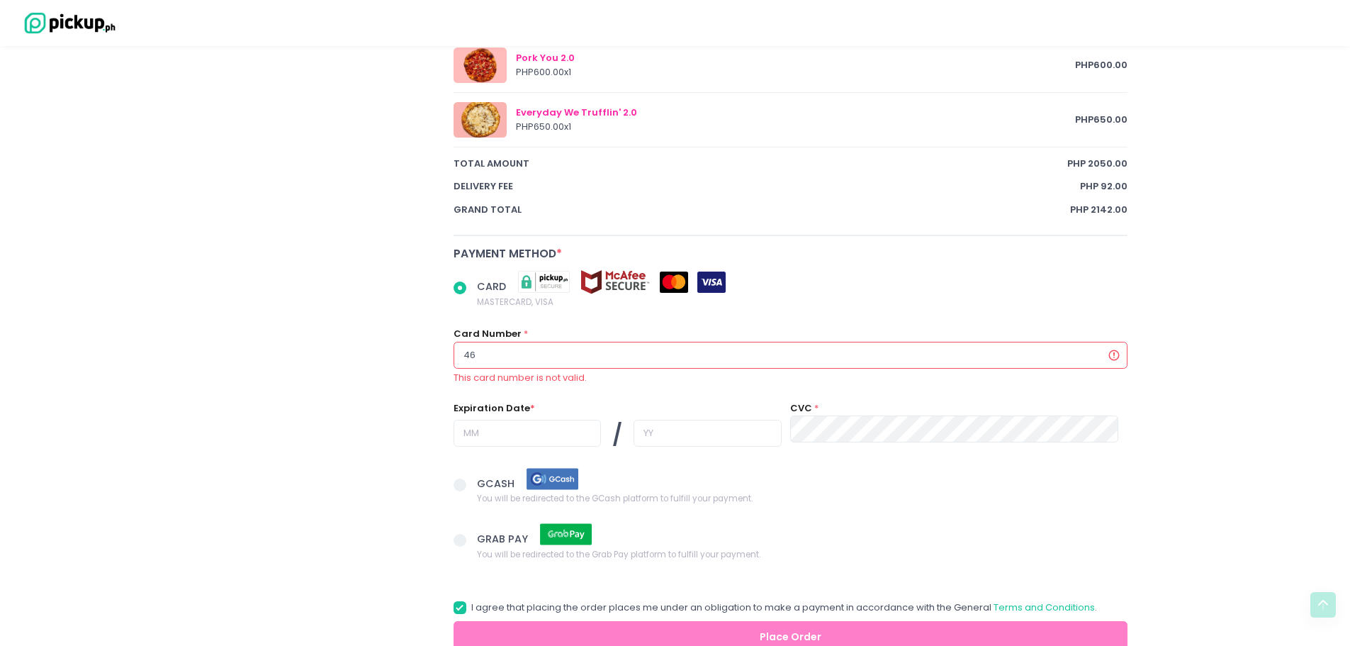
type input "4"
radio input "true"
type input "4"
radio input "true"
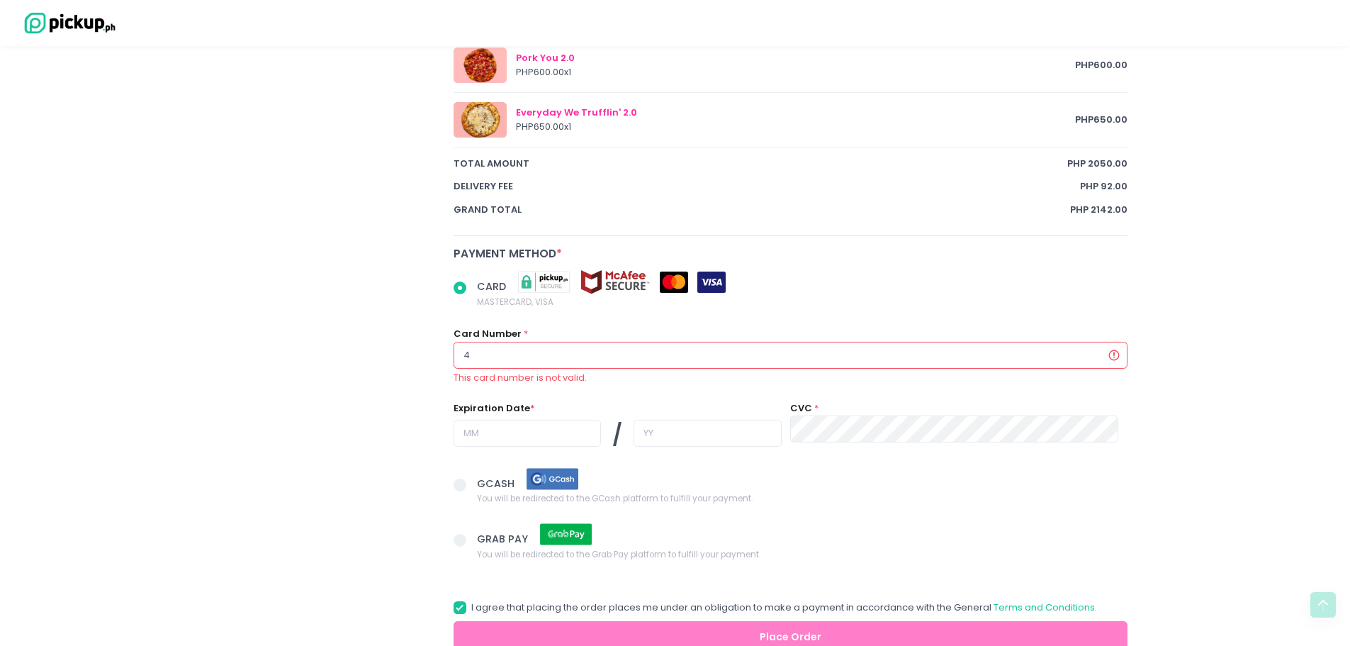
type input "46"
radio input "true"
type input "462"
radio input "true"
type input "4622"
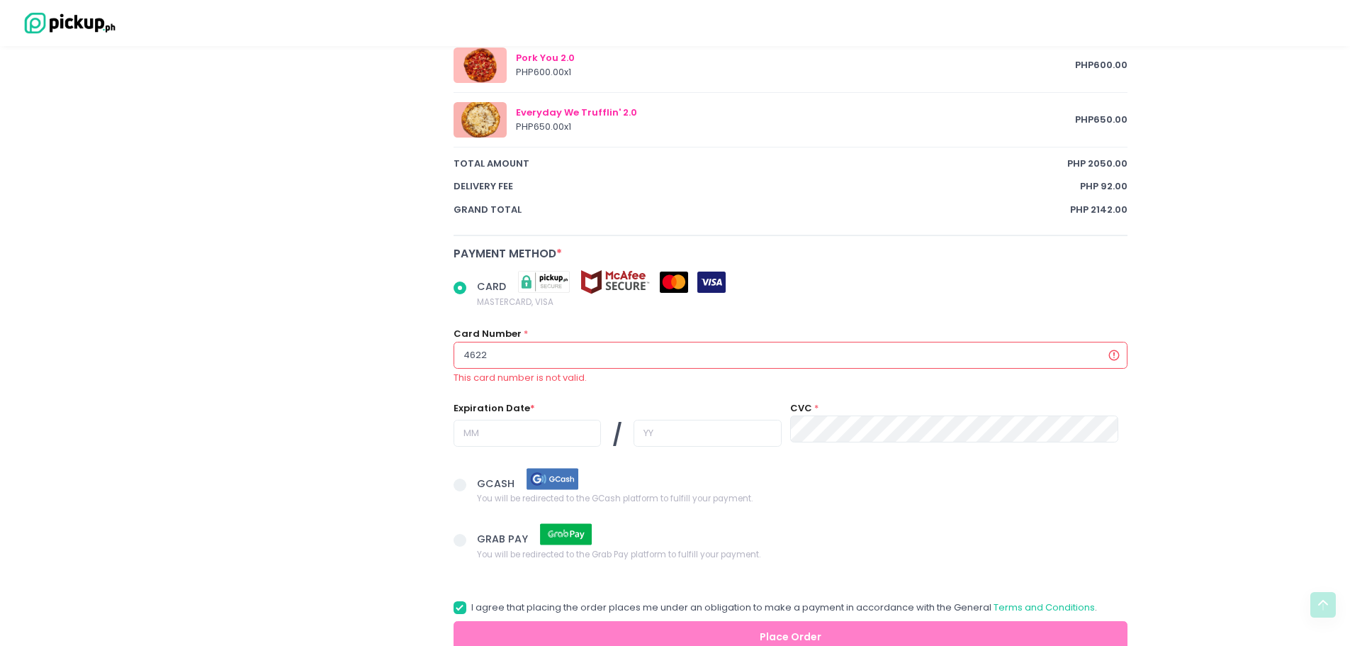
radio input "true"
type input "46226"
radio input "true"
type input "462267"
radio input "true"
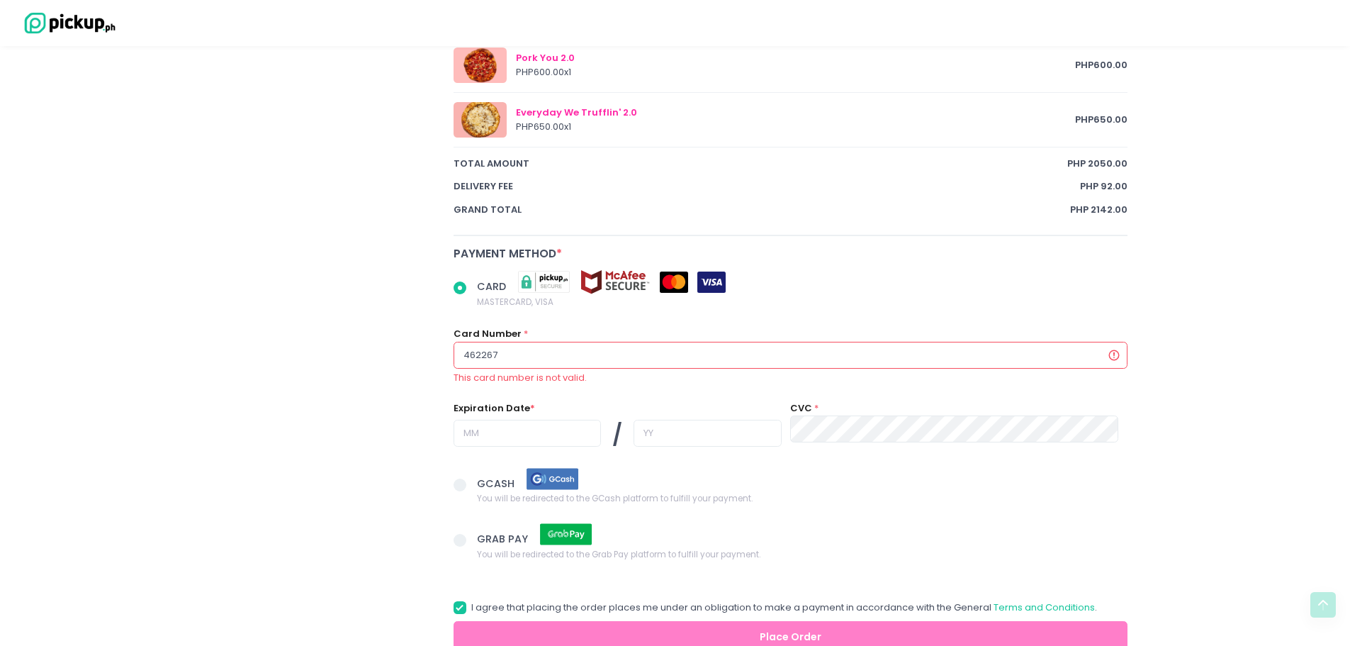
type input "4622671"
radio input "true"
type input "46226711"
radio input "true"
type input "462267111"
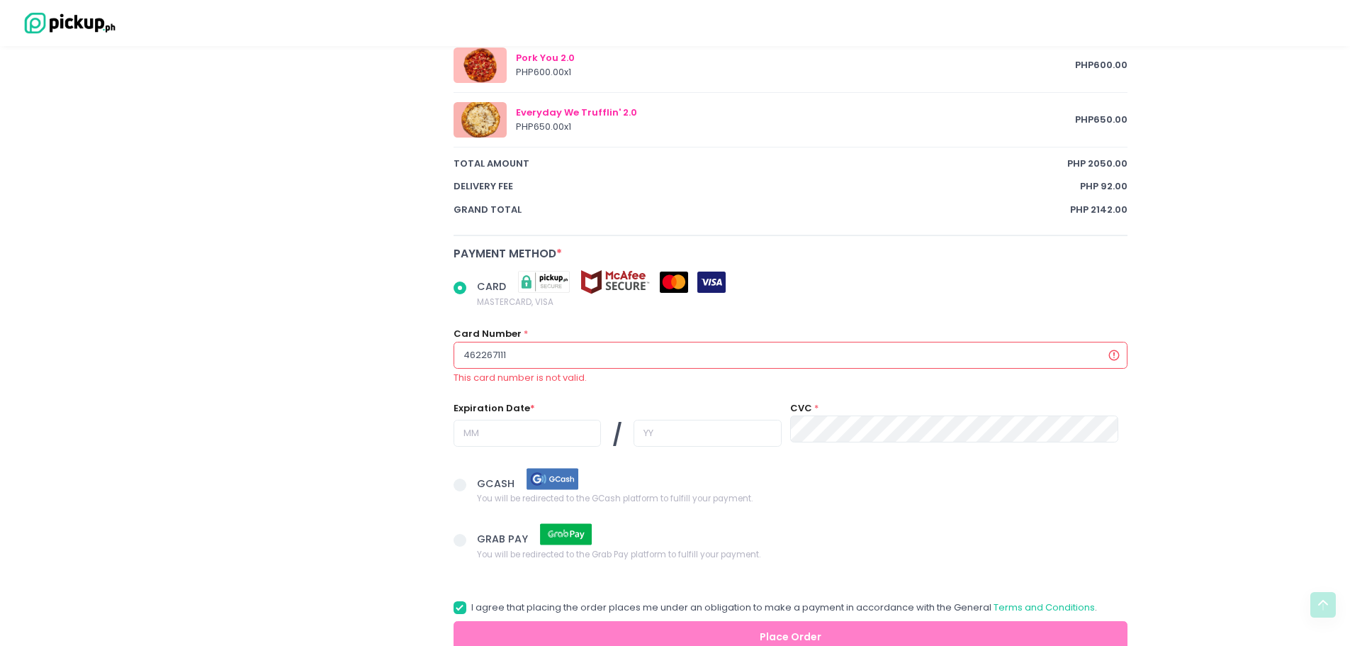
radio input "true"
type input "4622671118"
radio input "true"
type input "46226711186"
radio input "true"
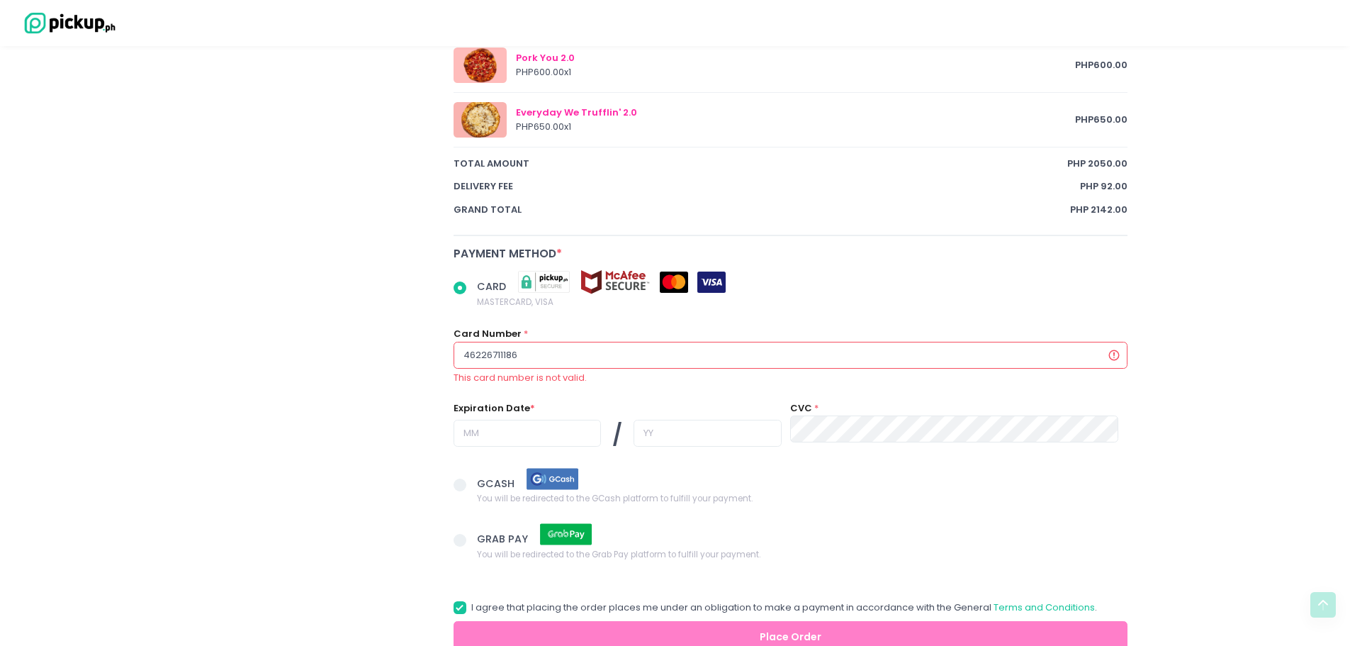
type input "462267111869"
radio input "true"
type input "4622671118692"
radio input "true"
type input "46226711186927"
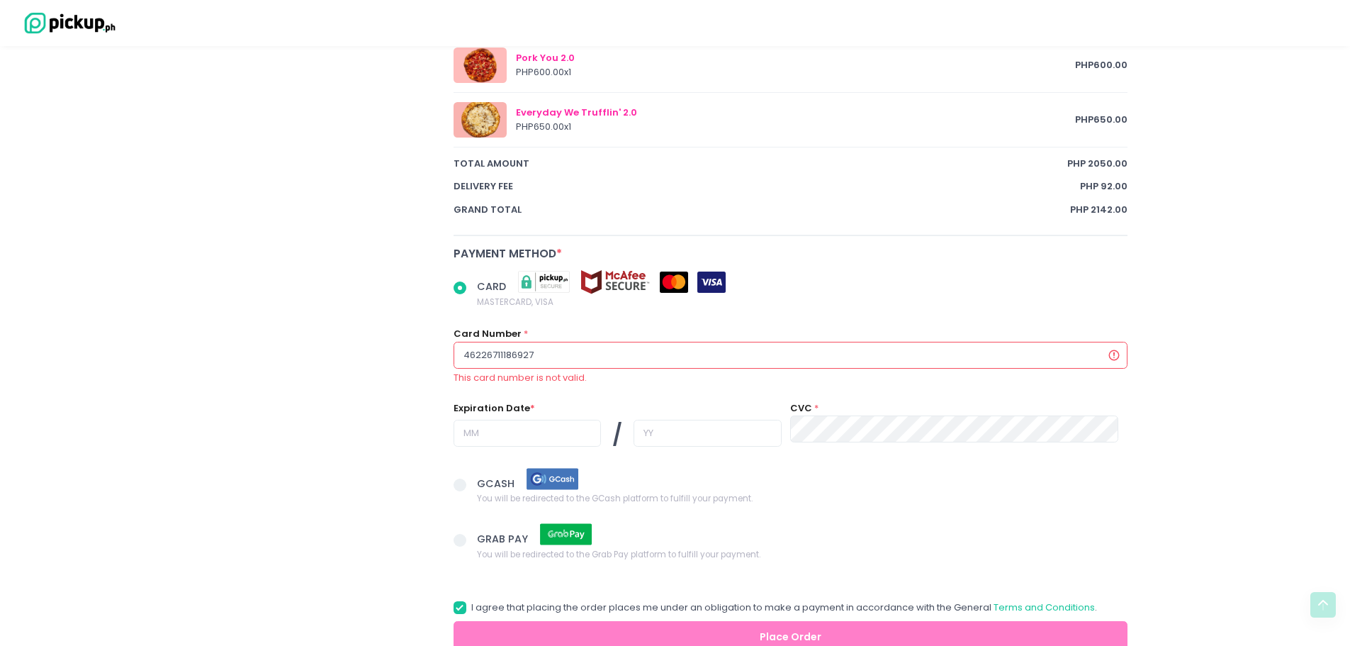
radio input "true"
type input "462267111869278"
radio input "true"
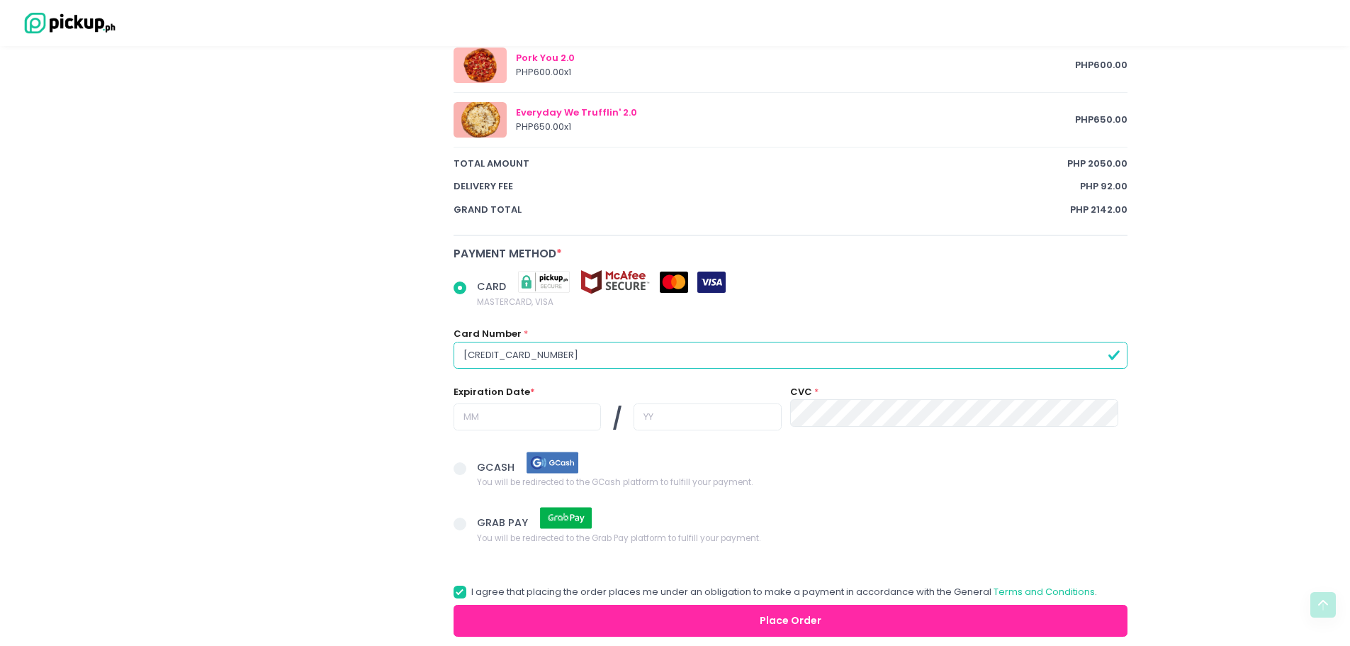
type input "4622671118692787"
click at [483, 412] on input "text" at bounding box center [527, 416] width 147 height 27
radio input "true"
type input "0"
radio input "true"
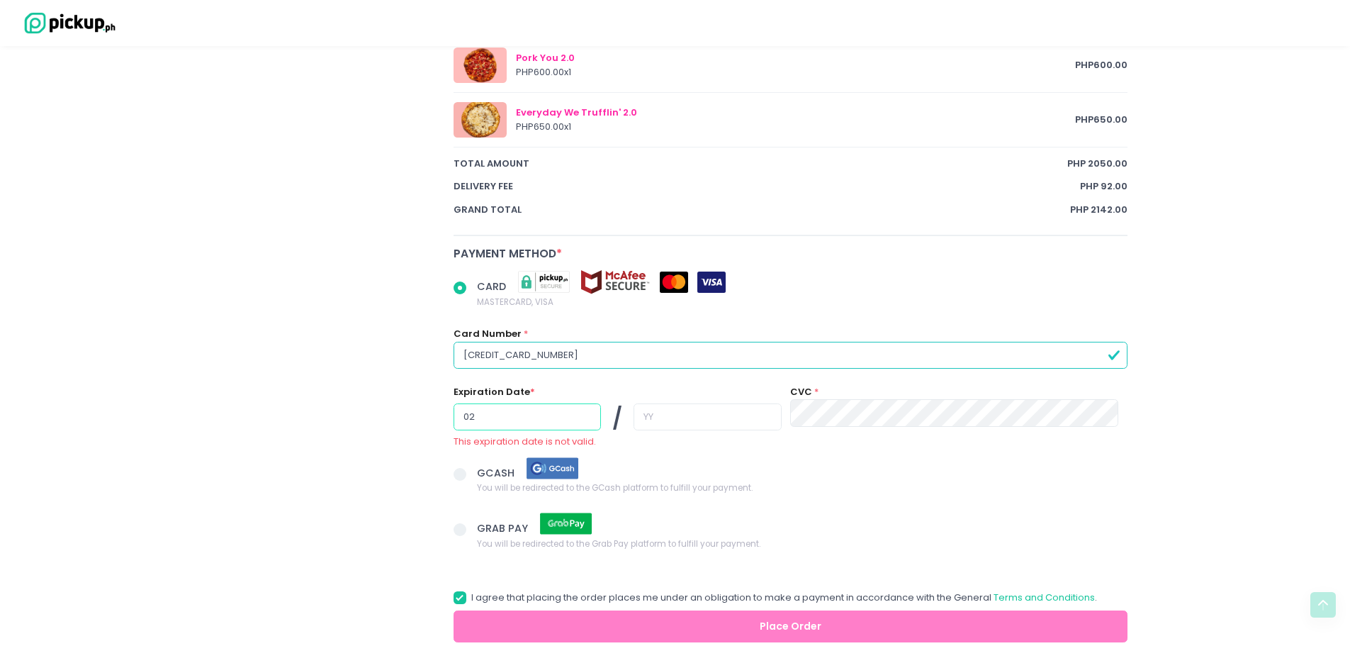
type input "02"
drag, startPoint x: 644, startPoint y: 427, endPoint x: 778, endPoint y: 420, distance: 134.1
click at [645, 427] on input "text" at bounding box center [707, 416] width 147 height 27
radio input "true"
type input "2"
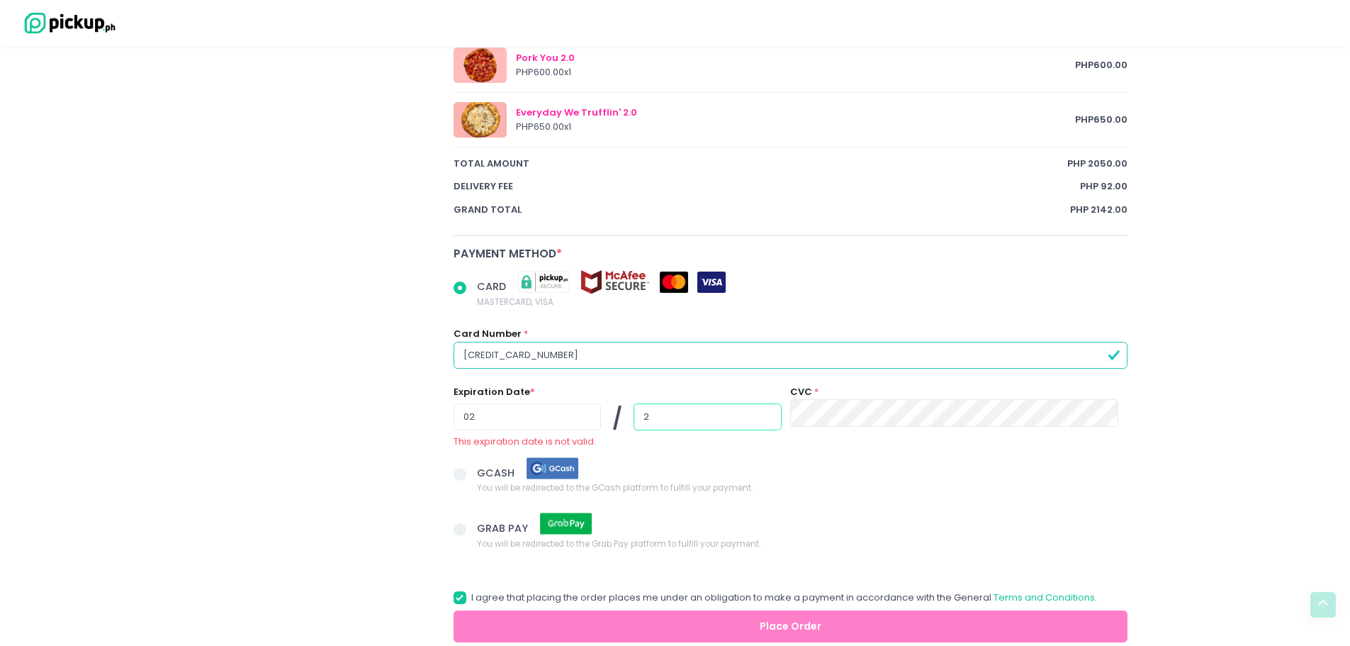
radio input "true"
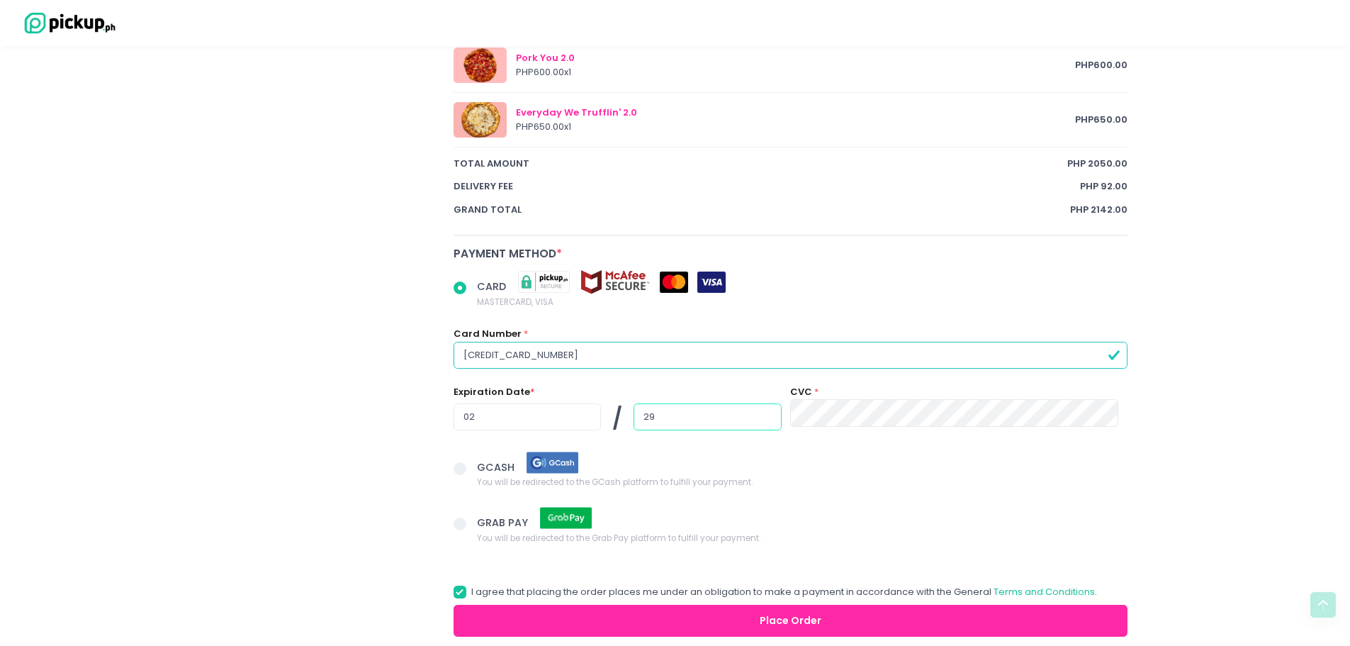
type input "29"
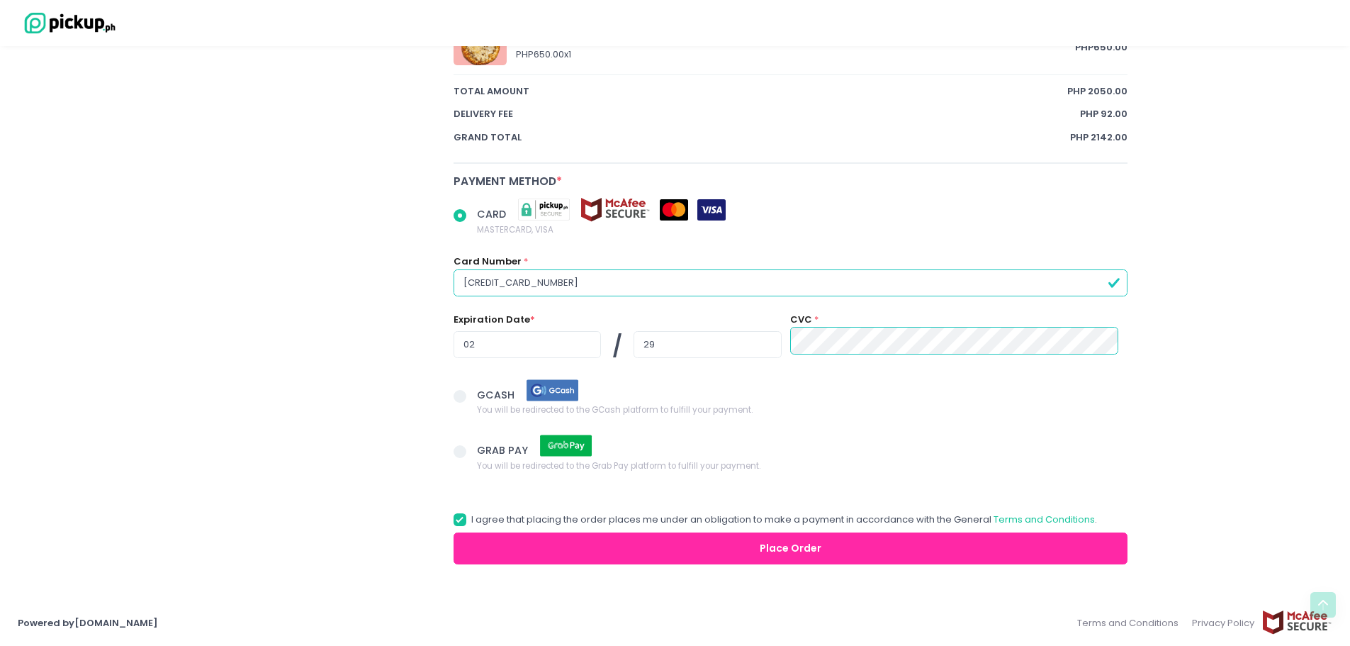
scroll to position [924, 0]
click at [837, 548] on button "Place Order" at bounding box center [791, 548] width 675 height 32
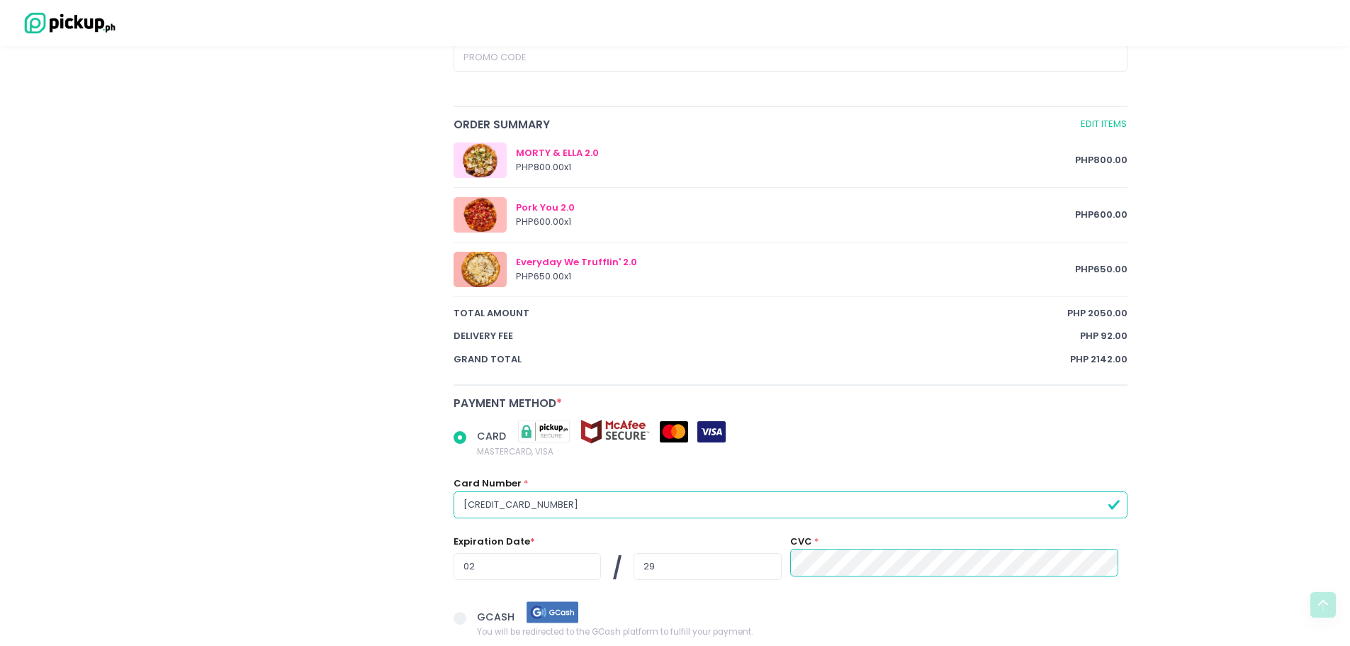
radio input "true"
